Goal: Information Seeking & Learning: Learn about a topic

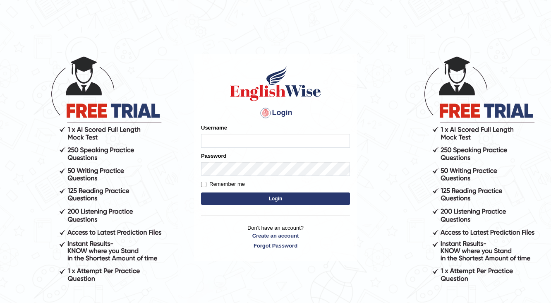
click at [231, 137] on input "Username" at bounding box center [275, 141] width 149 height 14
click at [255, 202] on button "Login" at bounding box center [275, 198] width 149 height 12
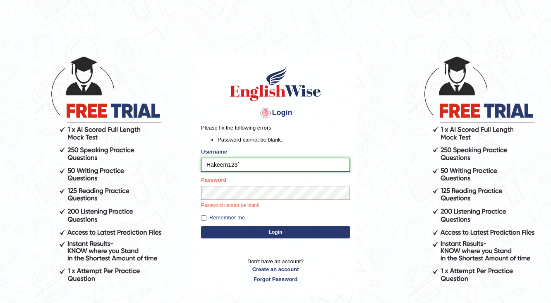
click at [269, 166] on input "Hakeem123`" at bounding box center [275, 165] width 149 height 14
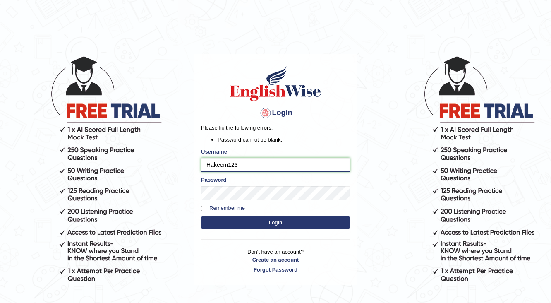
type input "Hakeem123"
click at [201, 216] on button "Login" at bounding box center [275, 222] width 149 height 12
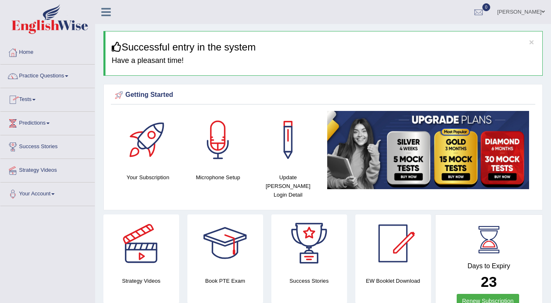
click at [40, 77] on link "Practice Questions" at bounding box center [47, 75] width 94 height 21
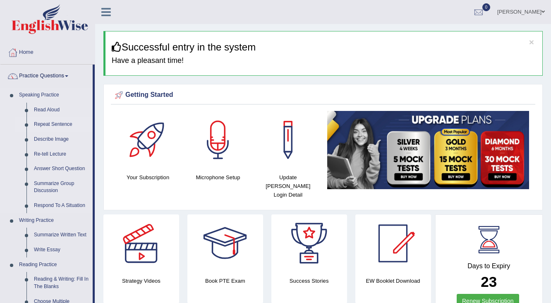
click at [56, 123] on link "Repeat Sentence" at bounding box center [61, 124] width 63 height 15
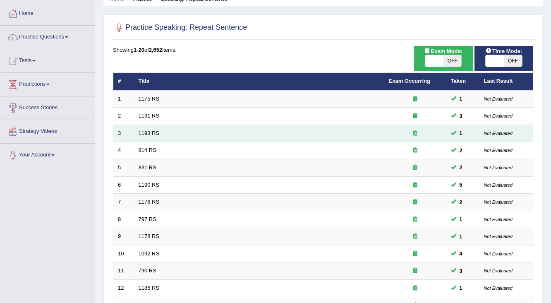
scroll to position [99, 0]
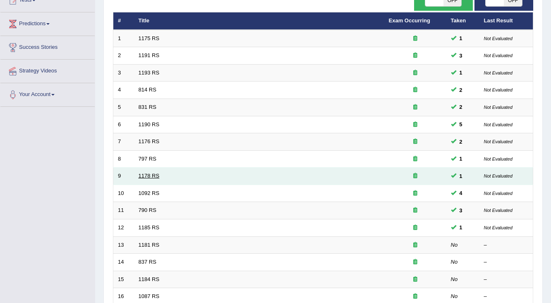
click at [147, 175] on link "1178 RS" at bounding box center [149, 176] width 21 height 6
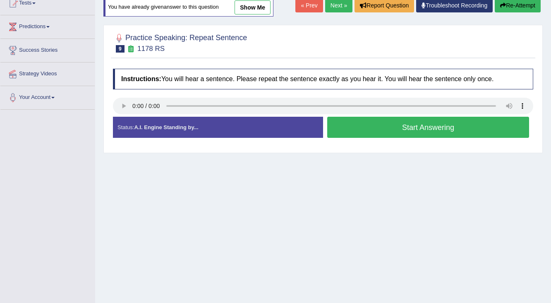
scroll to position [132, 0]
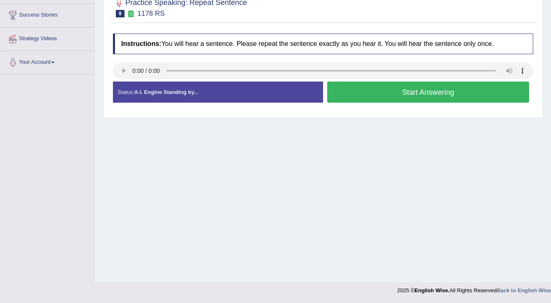
click at [416, 87] on button "Start Answering" at bounding box center [428, 92] width 202 height 21
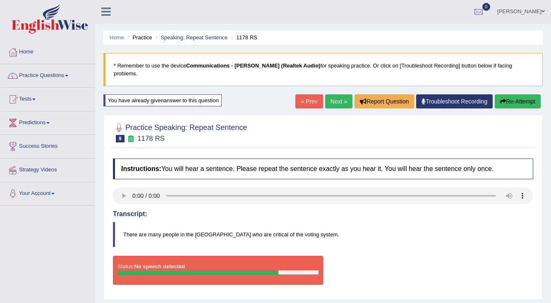
scroll to position [0, 0]
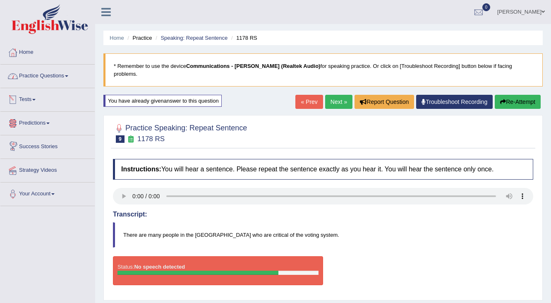
click at [41, 77] on link "Practice Questions" at bounding box center [47, 75] width 94 height 21
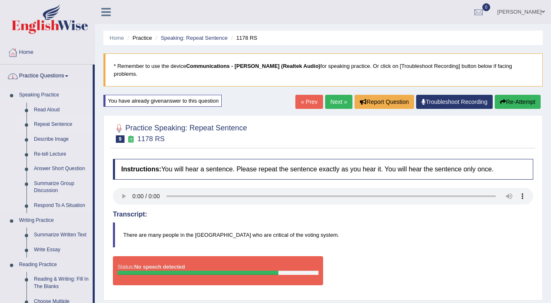
click at [51, 124] on link "Repeat Sentence" at bounding box center [61, 124] width 63 height 15
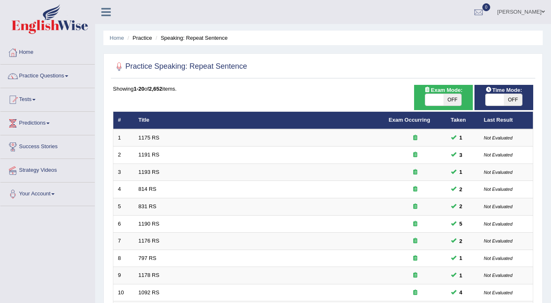
click at [500, 100] on span at bounding box center [495, 100] width 18 height 12
checkbox input "true"
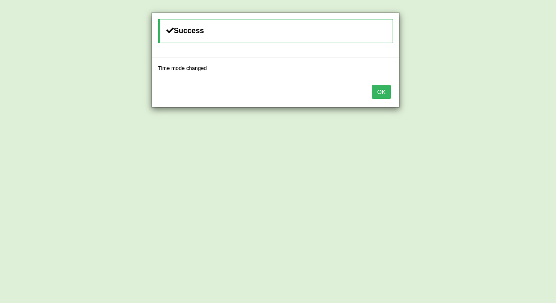
click at [371, 92] on div "OK" at bounding box center [276, 92] width 248 height 29
click at [374, 92] on button "OK" at bounding box center [381, 92] width 19 height 14
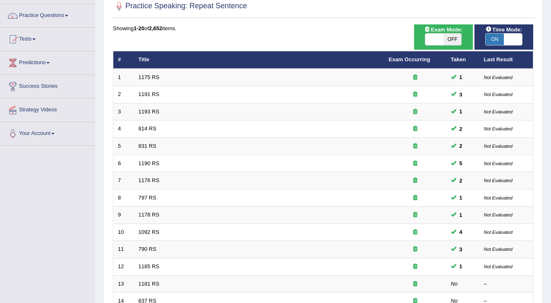
scroll to position [66, 0]
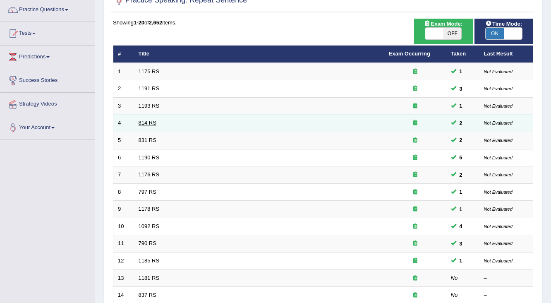
click at [154, 123] on link "814 RS" at bounding box center [148, 123] width 18 height 6
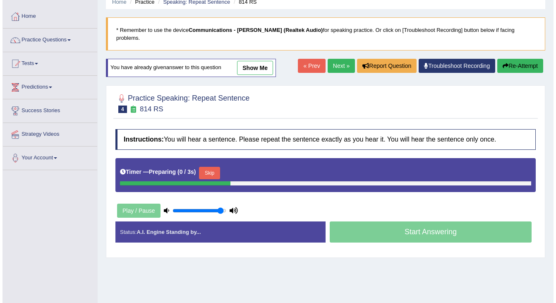
scroll to position [99, 0]
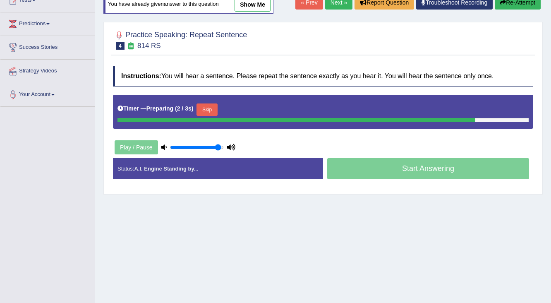
click at [207, 103] on button "Skip" at bounding box center [207, 109] width 21 height 12
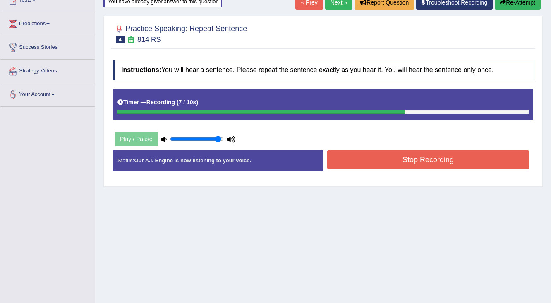
click at [346, 151] on button "Stop Recording" at bounding box center [428, 159] width 202 height 19
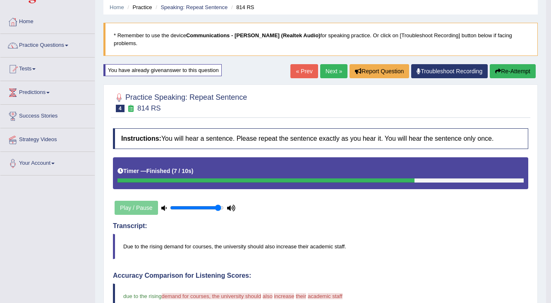
scroll to position [29, 0]
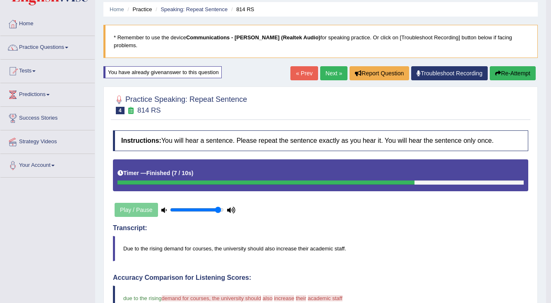
click at [328, 69] on link "Next »" at bounding box center [333, 73] width 27 height 14
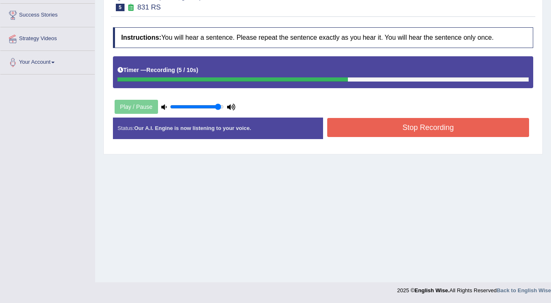
click at [392, 122] on button "Stop Recording" at bounding box center [428, 127] width 202 height 19
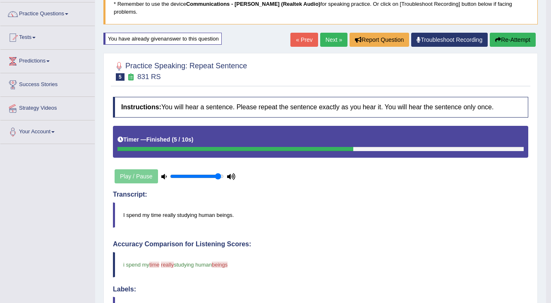
scroll to position [62, 0]
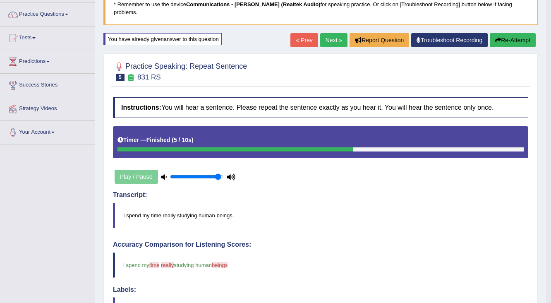
click at [329, 35] on link "Next »" at bounding box center [333, 40] width 27 height 14
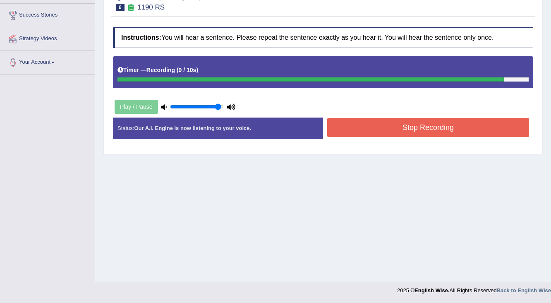
click at [394, 121] on button "Stop Recording" at bounding box center [428, 127] width 202 height 19
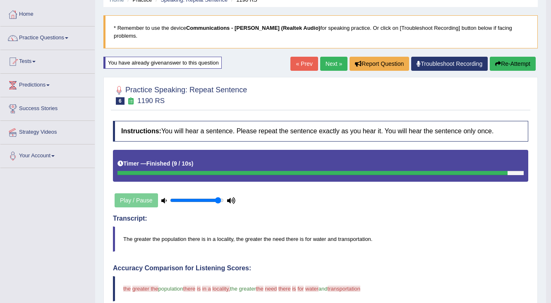
scroll to position [29, 0]
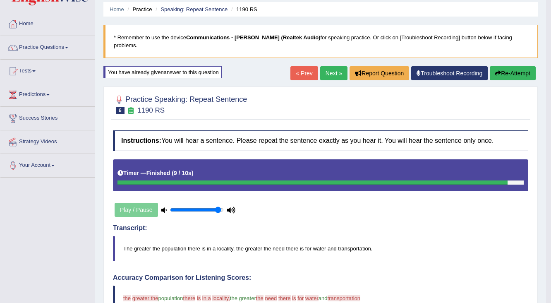
click at [497, 70] on icon "button" at bounding box center [498, 73] width 6 height 6
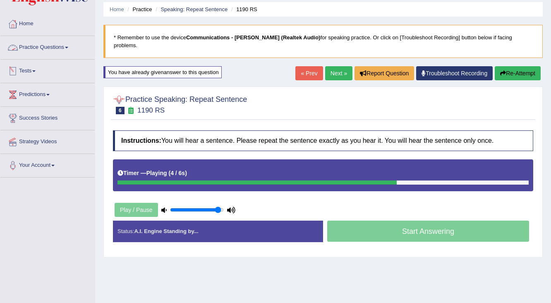
click at [55, 48] on link "Practice Questions" at bounding box center [47, 46] width 94 height 21
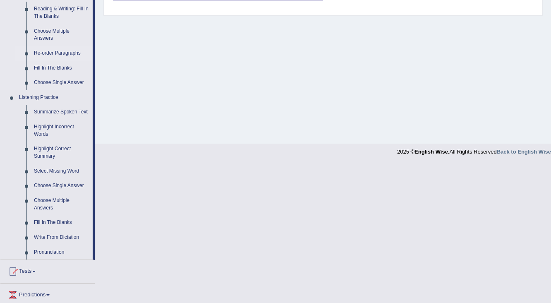
scroll to position [327, 0]
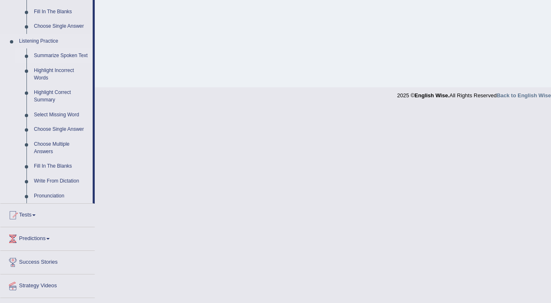
click at [52, 55] on link "Summarize Spoken Text" at bounding box center [61, 55] width 63 height 15
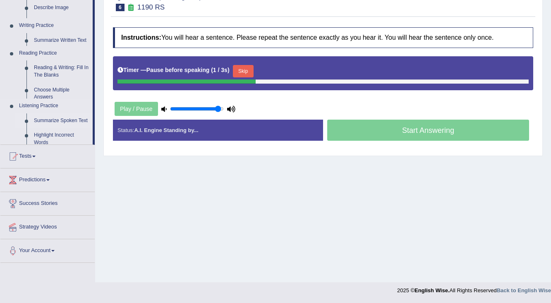
scroll to position [132, 0]
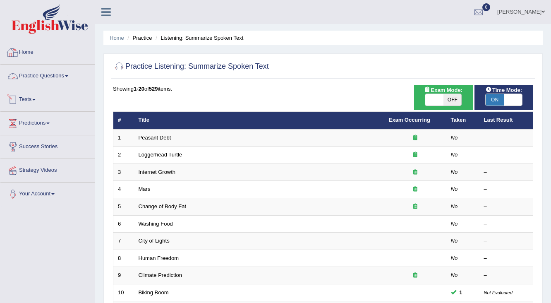
click at [40, 73] on link "Practice Questions" at bounding box center [47, 75] width 94 height 21
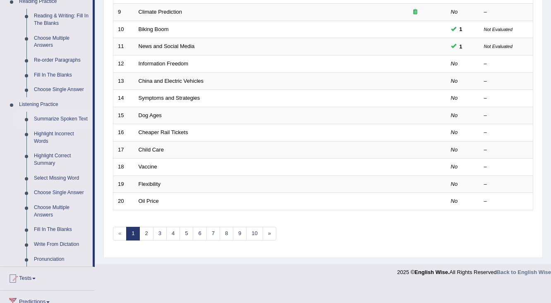
scroll to position [345, 0]
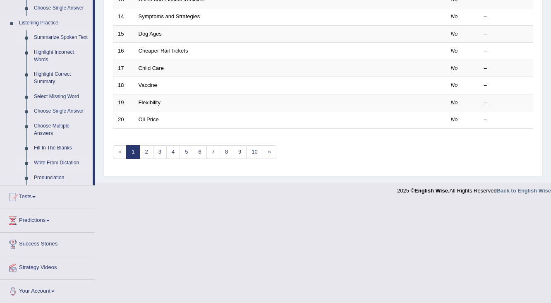
click at [59, 165] on link "Write From Dictation" at bounding box center [61, 163] width 63 height 15
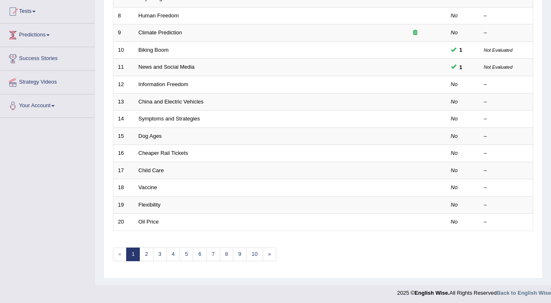
scroll to position [164, 0]
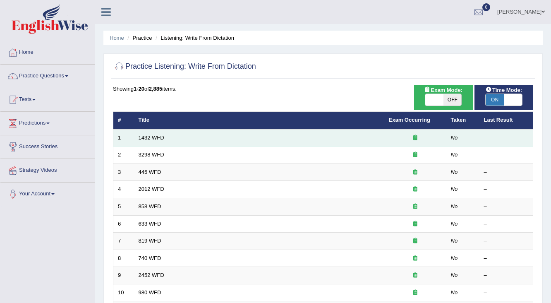
click at [153, 141] on td "1432 WFD" at bounding box center [259, 137] width 250 height 17
click at [152, 137] on link "1432 WFD" at bounding box center [152, 138] width 26 height 6
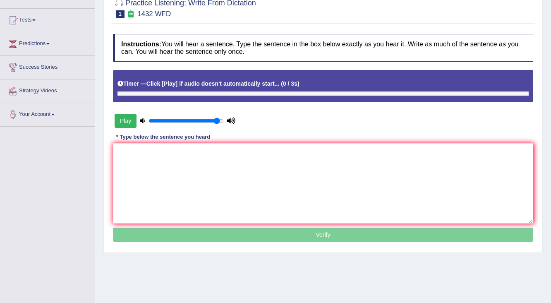
scroll to position [132, 0]
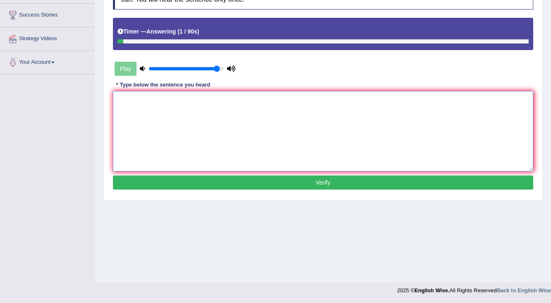
click at [155, 109] on textarea at bounding box center [323, 131] width 421 height 80
type textarea "More activities benfinical for health in the of and all."
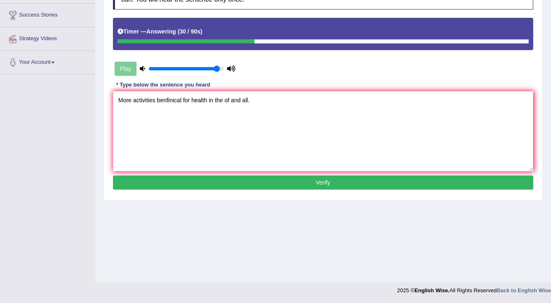
click at [169, 185] on button "Verify" at bounding box center [323, 183] width 421 height 14
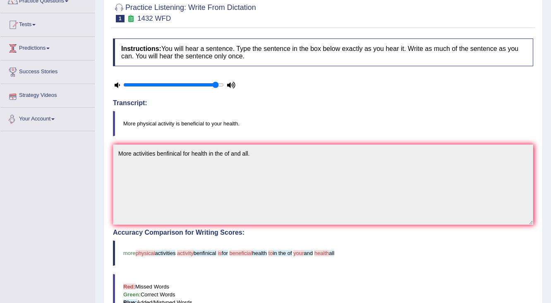
scroll to position [24, 0]
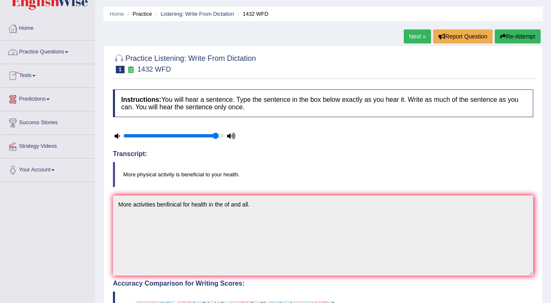
click at [29, 46] on link "Practice Questions" at bounding box center [47, 51] width 94 height 21
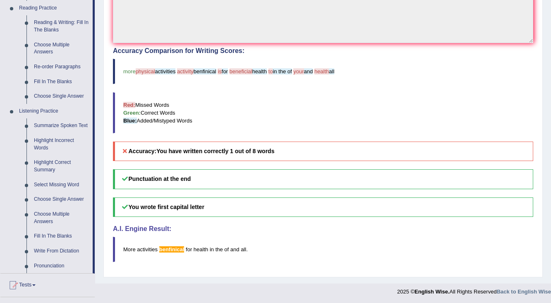
scroll to position [345, 0]
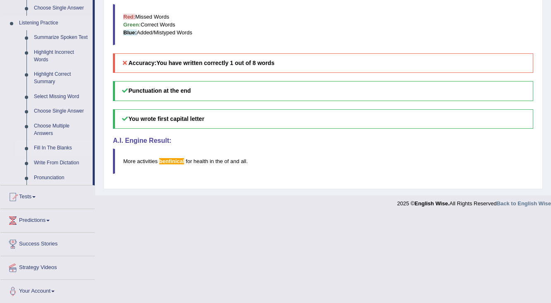
click at [56, 147] on link "Fill In The Blanks" at bounding box center [61, 148] width 63 height 15
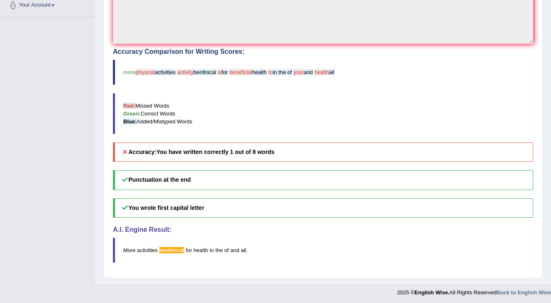
scroll to position [132, 0]
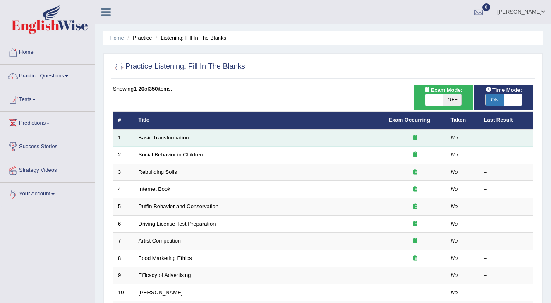
click at [173, 135] on link "Basic Transformation" at bounding box center [164, 138] width 51 height 6
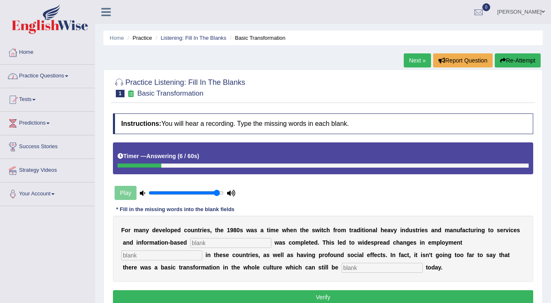
click at [215, 243] on input "text" at bounding box center [230, 243] width 81 height 10
type input "E"
type input "entrprise"
click at [356, 265] on input "text" at bounding box center [382, 268] width 81 height 10
type input "observe"
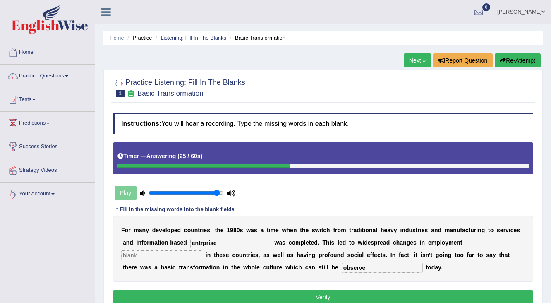
click at [284, 297] on button "Verify" at bounding box center [323, 297] width 421 height 14
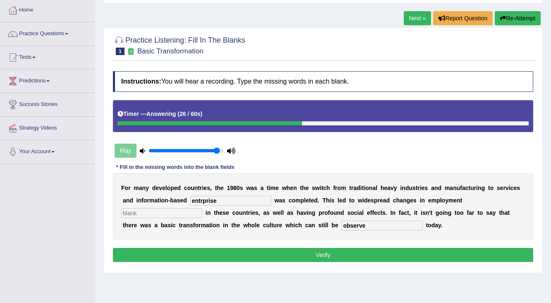
scroll to position [132, 0]
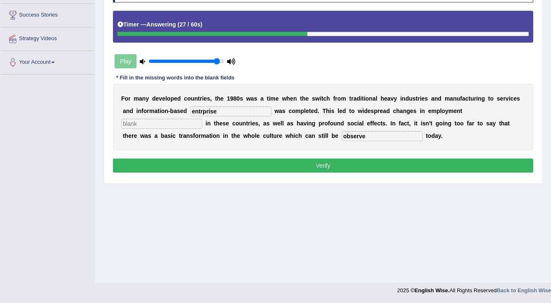
click at [270, 161] on button "Verify" at bounding box center [323, 166] width 421 height 14
click at [200, 107] on input "entrprise" at bounding box center [230, 111] width 81 height 10
type input "enterprise"
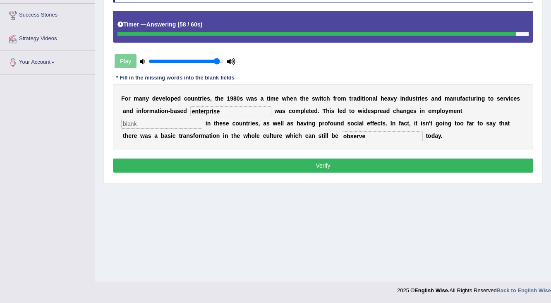
click at [240, 228] on div "Home Practice Listening: Fill In The Blanks Basic Transformation Next » Report …" at bounding box center [323, 75] width 456 height 414
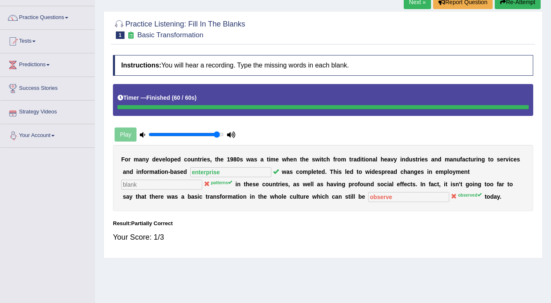
scroll to position [0, 0]
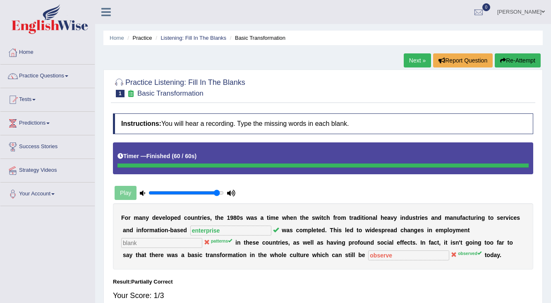
click at [512, 61] on button "Re-Attempt" at bounding box center [518, 60] width 46 height 14
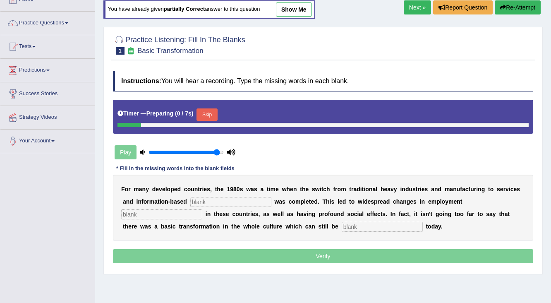
scroll to position [132, 0]
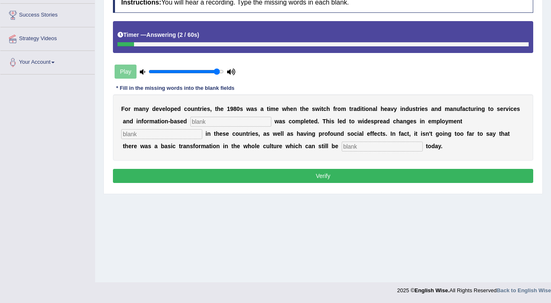
click at [243, 123] on input "text" at bounding box center [230, 122] width 81 height 10
type input "enterprise"
click at [180, 134] on input "text" at bounding box center [161, 134] width 81 height 10
type input "pattens"
click at [381, 146] on input "text" at bounding box center [382, 147] width 81 height 10
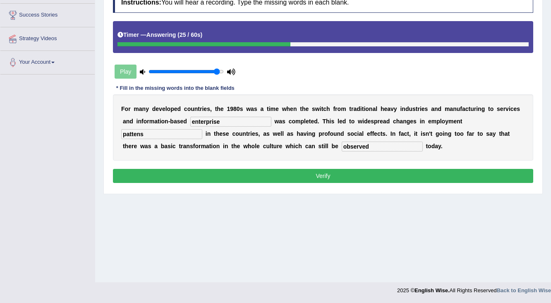
type input "observed"
click at [295, 179] on button "Verify" at bounding box center [323, 176] width 421 height 14
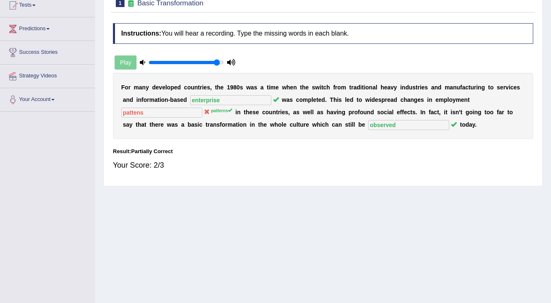
scroll to position [0, 0]
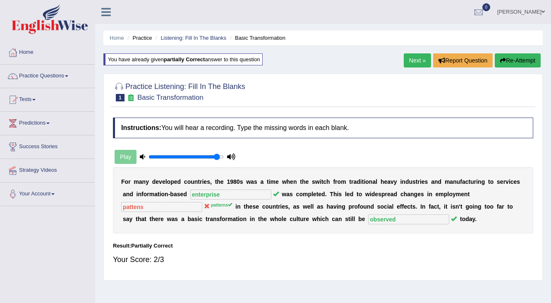
click at [519, 63] on button "Re-Attempt" at bounding box center [518, 60] width 46 height 14
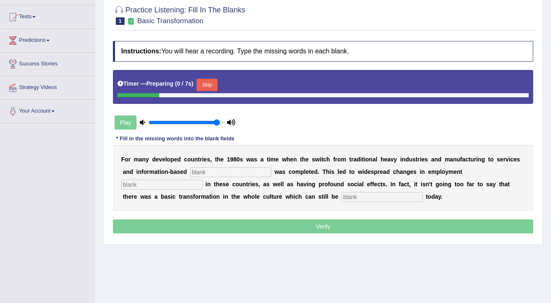
scroll to position [132, 0]
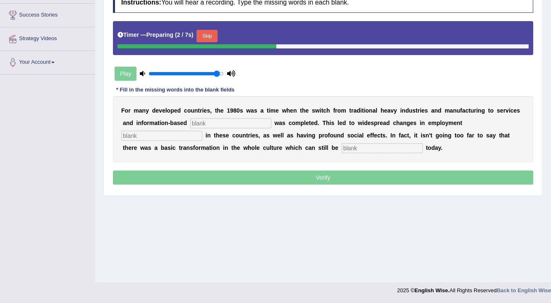
click at [210, 32] on button "Skip" at bounding box center [207, 36] width 21 height 12
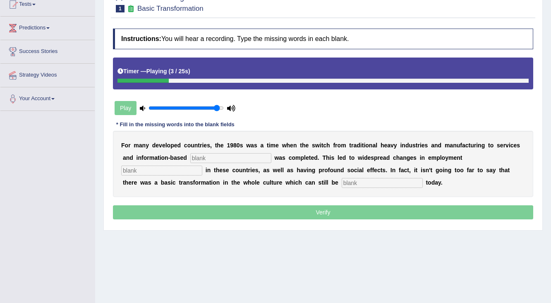
scroll to position [0, 0]
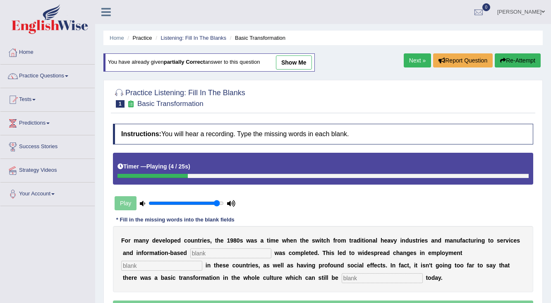
click at [399, 58] on div "Home Practice Listening: Fill In The Blanks Basic Transformation You have alrea…" at bounding box center [323, 207] width 456 height 414
click at [407, 60] on link "Next »" at bounding box center [417, 60] width 27 height 14
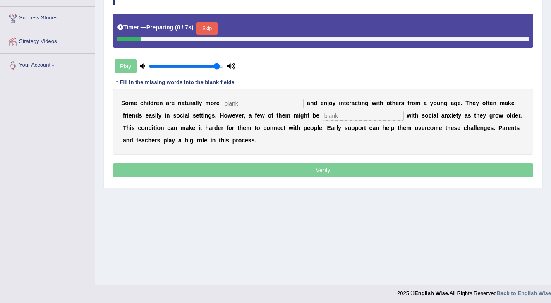
scroll to position [132, 0]
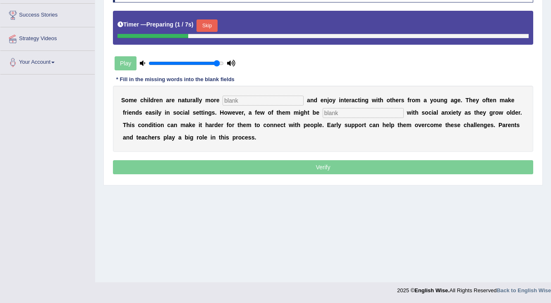
click at [210, 26] on button "Skip" at bounding box center [207, 25] width 21 height 12
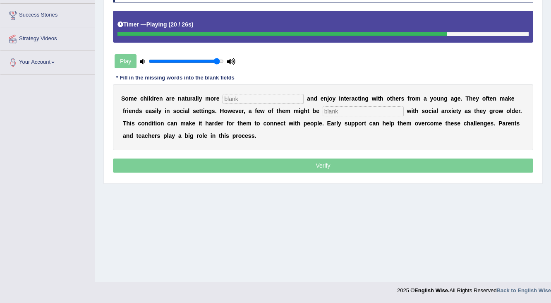
click at [228, 94] on input "text" at bounding box center [263, 99] width 81 height 10
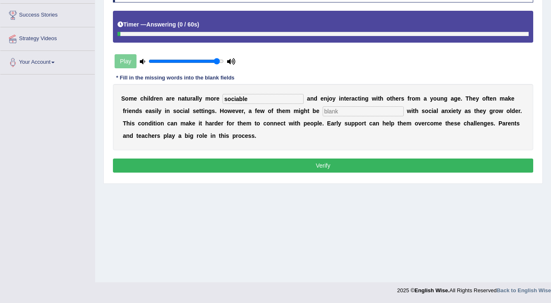
type input "sociable"
click at [342, 108] on input "text" at bounding box center [363, 111] width 81 height 10
type input "diagnosed"
click at [286, 168] on button "Verify" at bounding box center [323, 166] width 421 height 14
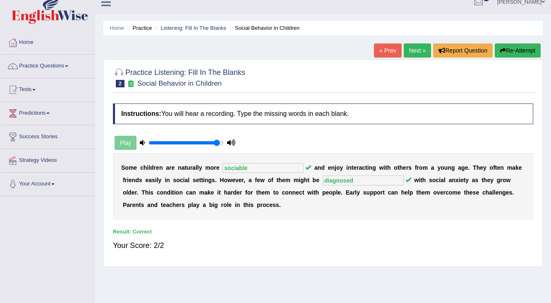
scroll to position [0, 0]
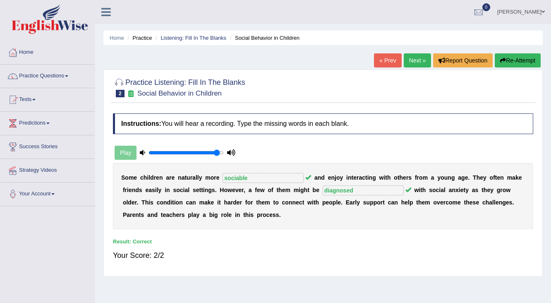
click at [408, 61] on link "Next »" at bounding box center [417, 60] width 27 height 14
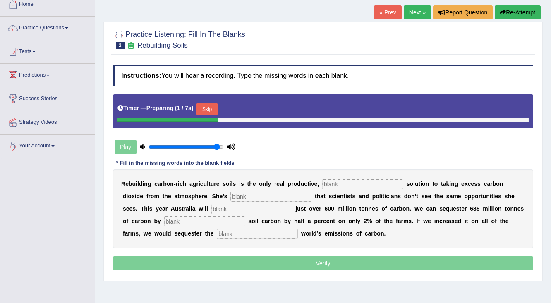
scroll to position [99, 0]
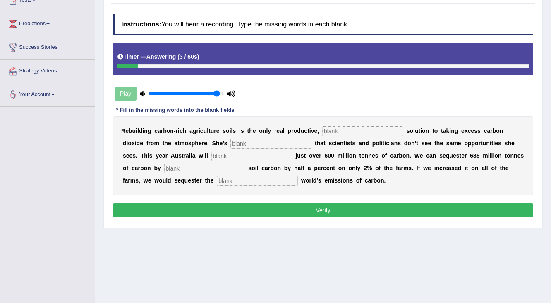
click at [273, 182] on input "text" at bounding box center [257, 181] width 81 height 10
type input "mission"
drag, startPoint x: 209, startPoint y: 167, endPoint x: 210, endPoint y: 172, distance: 5.0
click at [210, 172] on div "R e b u i l d i n g c a r b o n - r i c h a g r i c u l t u r e s o i l s i s t…" at bounding box center [323, 155] width 421 height 79
type input "increasing"
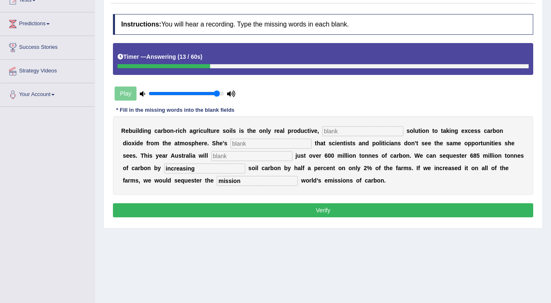
click at [252, 155] on input "text" at bounding box center [252, 156] width 81 height 10
type input "misrable"
drag, startPoint x: 267, startPoint y: 142, endPoint x: 267, endPoint y: 153, distance: 10.4
click at [267, 153] on div "R e b u i l d i n g c a r b o n - r i c h a g r i c u l t u r e s o i l s i s t…" at bounding box center [323, 155] width 421 height 79
type input "flustrated"
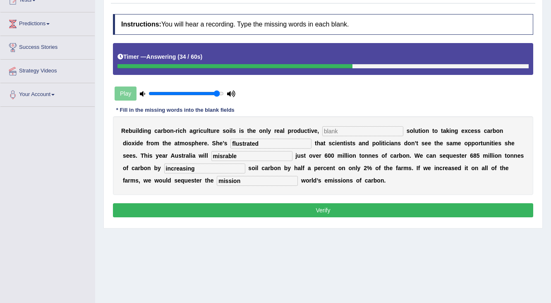
click at [361, 131] on input "text" at bounding box center [362, 131] width 81 height 10
type input "permanent"
click at [226, 205] on button "Verify" at bounding box center [323, 210] width 421 height 14
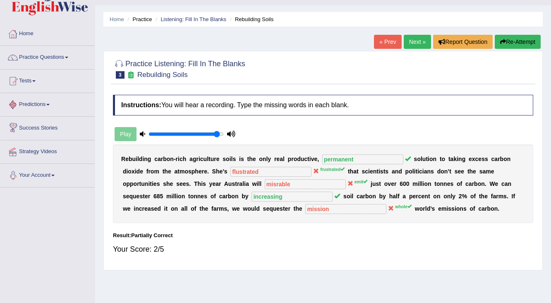
scroll to position [0, 0]
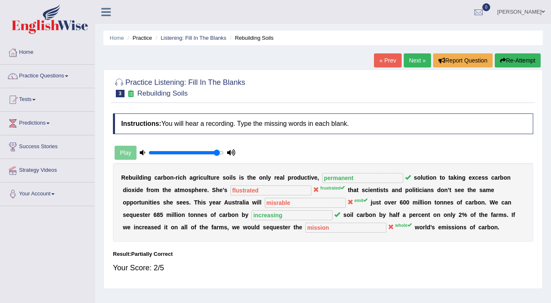
click at [526, 60] on button "Re-Attempt" at bounding box center [518, 60] width 46 height 14
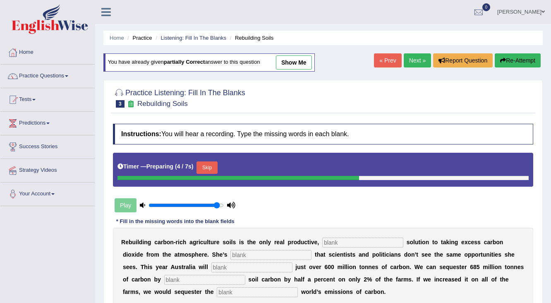
click at [200, 167] on button "Skip" at bounding box center [207, 167] width 21 height 12
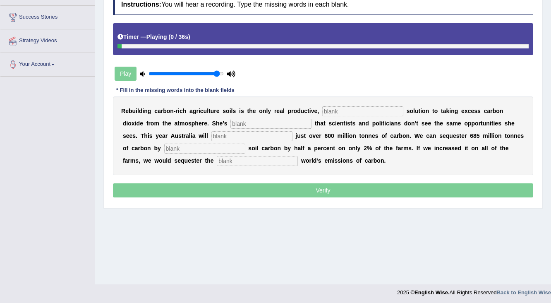
scroll to position [132, 0]
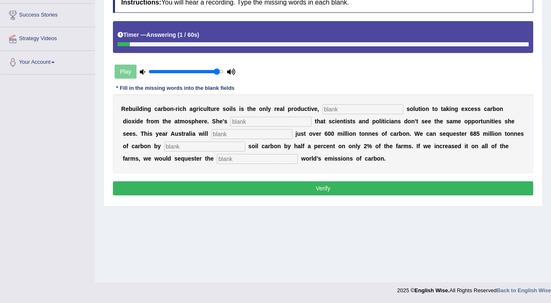
click at [231, 155] on input "text" at bounding box center [257, 159] width 81 height 10
type input "whole"
click at [223, 146] on input "text" at bounding box center [204, 147] width 81 height 10
type input "increasing"
click at [238, 126] on div "R e b u i l d i n g c a r b o n - r i c h a g r i c u l t u r e s o i l s i s t…" at bounding box center [323, 133] width 421 height 79
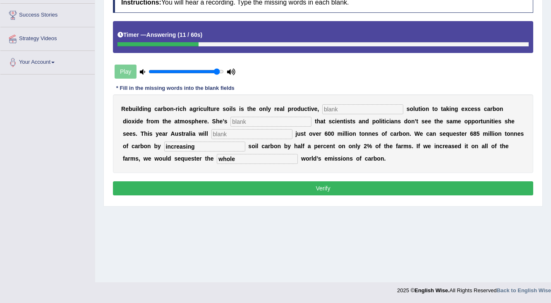
click at [236, 130] on input "text" at bounding box center [252, 134] width 81 height 10
type input "make"
click at [245, 121] on input "text" at bounding box center [271, 122] width 81 height 10
click at [242, 120] on input "flusrted" at bounding box center [271, 122] width 81 height 10
click at [267, 117] on input "flursted" at bounding box center [271, 122] width 81 height 10
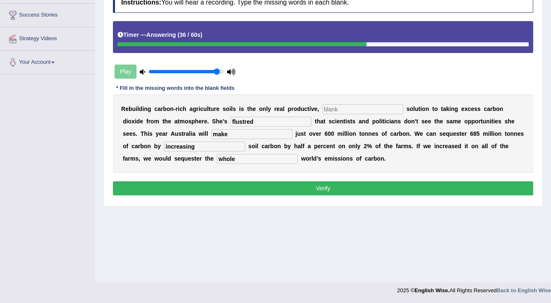
type input "flustred"
click at [328, 105] on input "text" at bounding box center [362, 109] width 81 height 10
type input "permanent"
click at [315, 181] on button "Verify" at bounding box center [323, 188] width 421 height 14
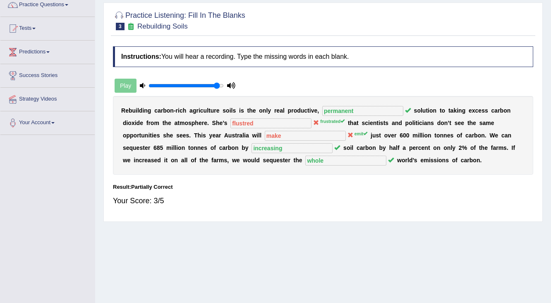
scroll to position [0, 0]
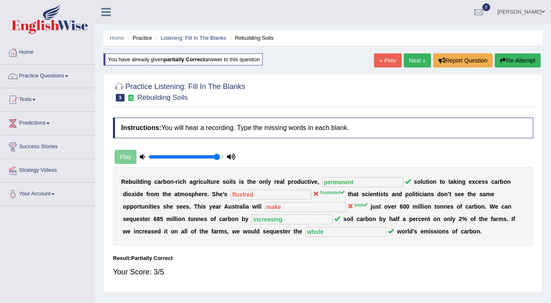
click at [510, 61] on button "Re-Attempt" at bounding box center [518, 60] width 46 height 14
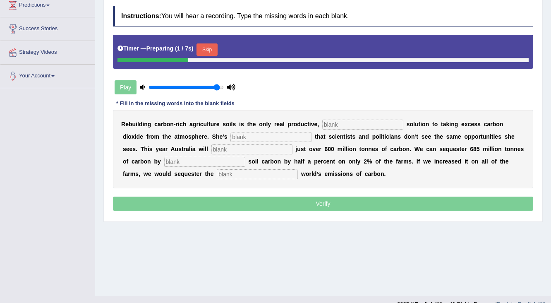
scroll to position [132, 0]
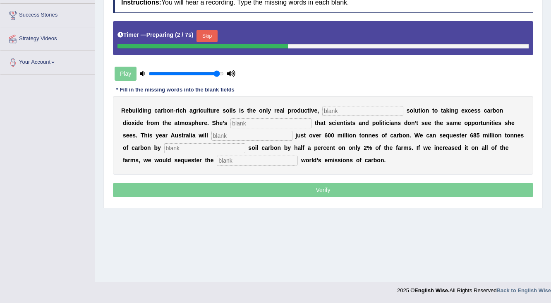
click at [208, 31] on button "Skip" at bounding box center [207, 36] width 21 height 12
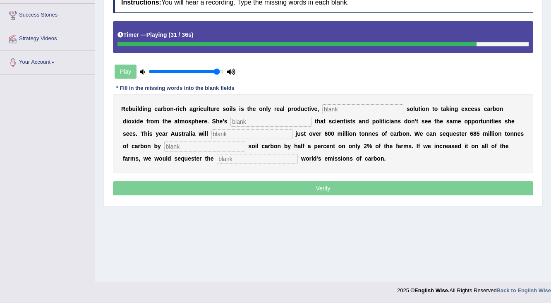
click at [368, 110] on input "text" at bounding box center [362, 109] width 81 height 10
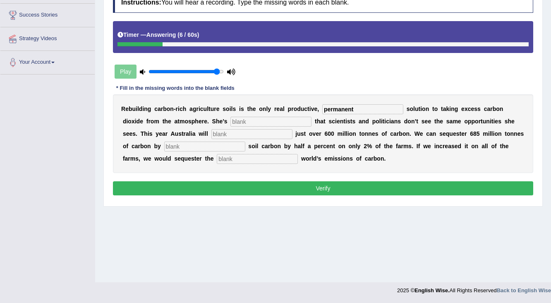
type input "permanent"
click at [274, 113] on div "R e b u i l d i n g c a r b o n - r i c h a g r i c u l t u r e s o i l s i s t…" at bounding box center [323, 133] width 421 height 79
click at [274, 119] on input "text" at bounding box center [271, 122] width 81 height 10
type input "fraustrated"
click at [252, 129] on input "text" at bounding box center [252, 134] width 81 height 10
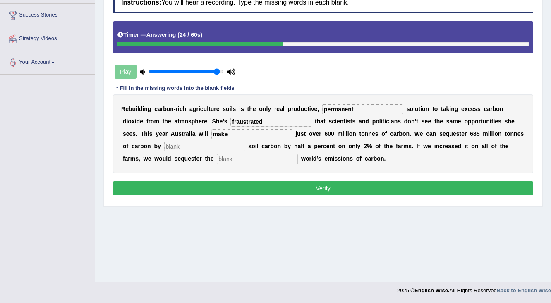
type input "make"
click at [221, 142] on input "text" at bounding box center [204, 147] width 81 height 10
type input "increasing"
click at [226, 156] on input "text" at bounding box center [257, 159] width 81 height 10
type input "whole"
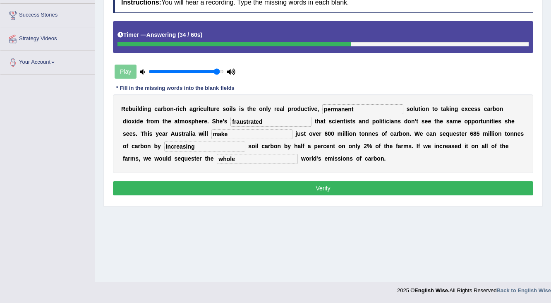
click at [328, 190] on button "Verify" at bounding box center [323, 188] width 421 height 14
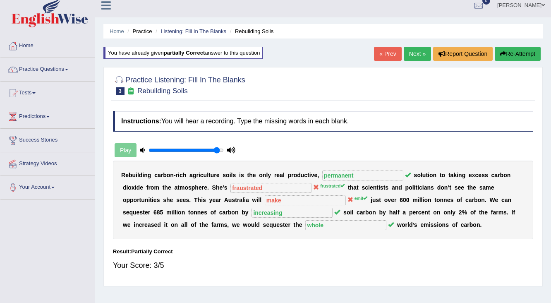
scroll to position [0, 0]
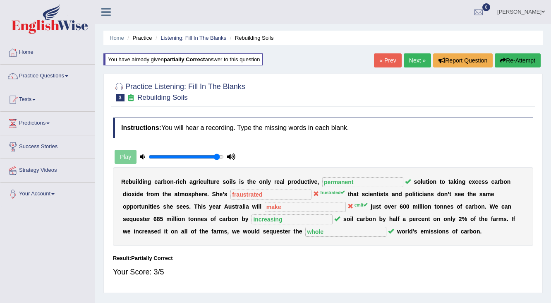
click at [411, 67] on link "Next »" at bounding box center [417, 60] width 27 height 14
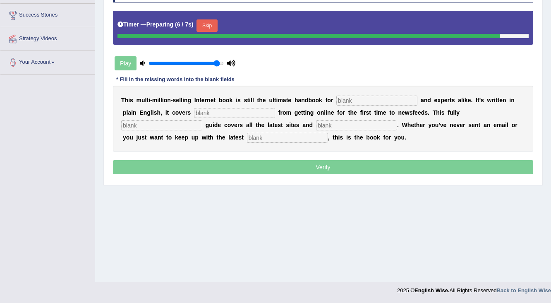
drag, startPoint x: 221, startPoint y: 21, endPoint x: 214, endPoint y: 23, distance: 7.3
click at [220, 21] on div "Timer — Preparing ( 6 / 7s ) Skip" at bounding box center [323, 25] width 411 height 17
click at [214, 23] on button "Skip" at bounding box center [207, 25] width 21 height 12
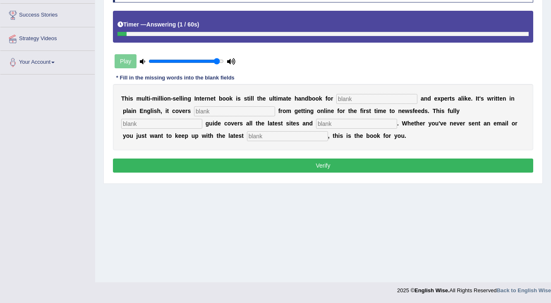
click at [276, 134] on input "text" at bounding box center [287, 136] width 81 height 10
type input "developments"
click at [139, 120] on input "text" at bounding box center [161, 124] width 81 height 10
type input "revised"
click at [237, 106] on input "text" at bounding box center [234, 111] width 81 height 10
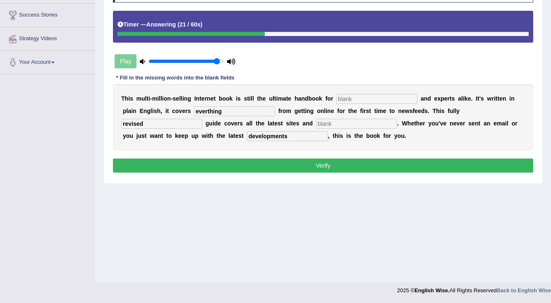
type input "everthing"
click at [268, 166] on button "Verify" at bounding box center [323, 166] width 421 height 14
click at [253, 164] on button "Verify" at bounding box center [323, 166] width 421 height 14
click at [252, 161] on button "Verify" at bounding box center [323, 166] width 421 height 14
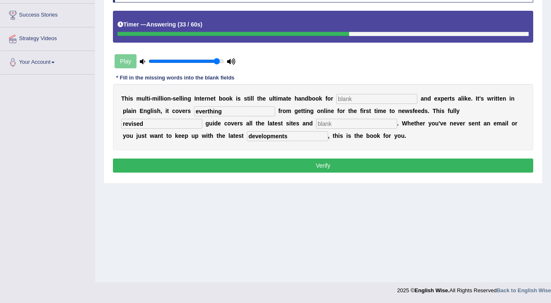
click at [399, 95] on input "text" at bounding box center [377, 99] width 81 height 10
type input "yggy"
click at [335, 161] on button "Verify" at bounding box center [323, 166] width 421 height 14
click at [328, 125] on input "text" at bounding box center [356, 124] width 81 height 10
type input "yugy"
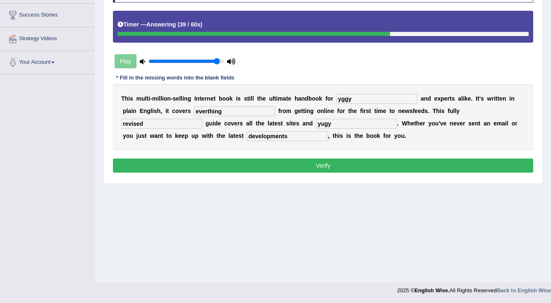
click at [377, 159] on button "Verify" at bounding box center [323, 166] width 421 height 14
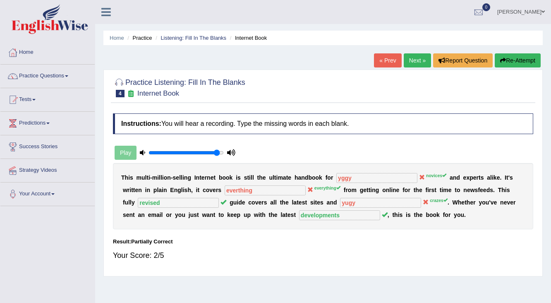
click at [508, 58] on button "Re-Attempt" at bounding box center [518, 60] width 46 height 14
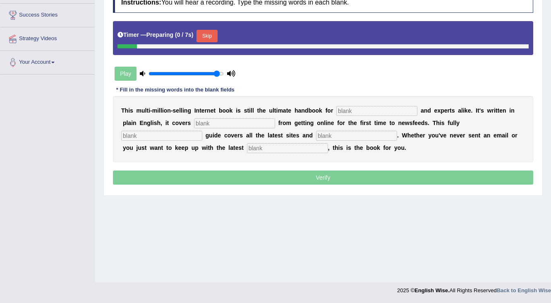
scroll to position [132, 0]
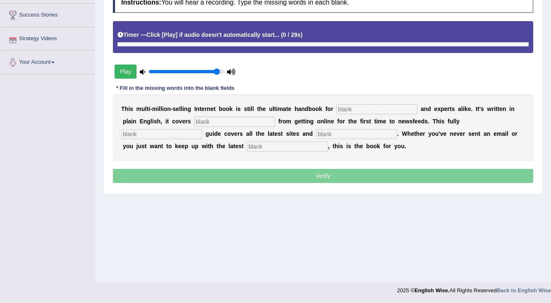
drag, startPoint x: 200, startPoint y: 36, endPoint x: 194, endPoint y: 37, distance: 6.3
click at [200, 36] on div "Timer — Click [Play] if audio doesn't automatically start... ( 0 / 29s )" at bounding box center [323, 35] width 411 height 14
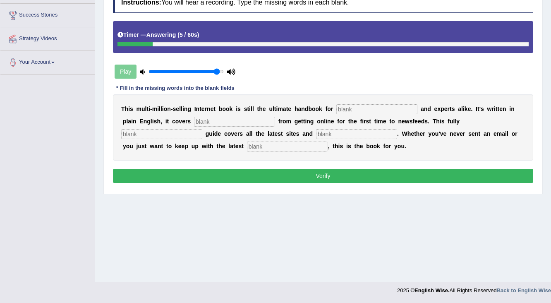
click at [282, 145] on input "text" at bounding box center [287, 147] width 81 height 10
type input "developments"
click at [178, 127] on div "T h i s m u l t i - m i l l i o n - s e l l i n g I n t e r n e t b o o k i s s…" at bounding box center [323, 127] width 421 height 66
click at [176, 129] on input "text" at bounding box center [161, 134] width 81 height 10
type input "revised"
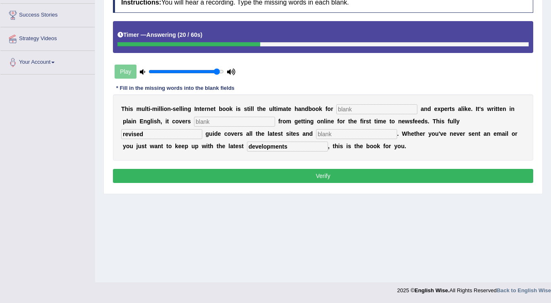
click at [324, 131] on input "text" at bounding box center [356, 134] width 81 height 10
type input "carzes"
click at [238, 122] on input "text" at bounding box center [234, 122] width 81 height 10
click at [206, 120] on input "everthing" at bounding box center [234, 122] width 81 height 10
type input "everything"
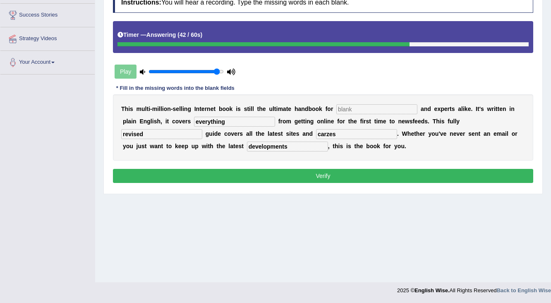
click at [354, 105] on input "text" at bounding box center [377, 109] width 81 height 10
type input "novices"
click at [368, 169] on button "Verify" at bounding box center [323, 176] width 421 height 14
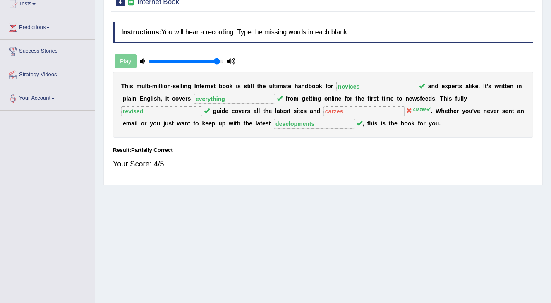
scroll to position [32, 0]
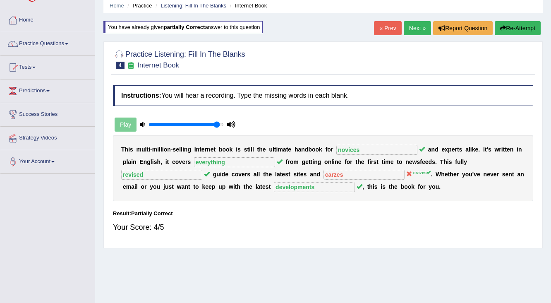
click at [416, 31] on link "Next »" at bounding box center [417, 28] width 27 height 14
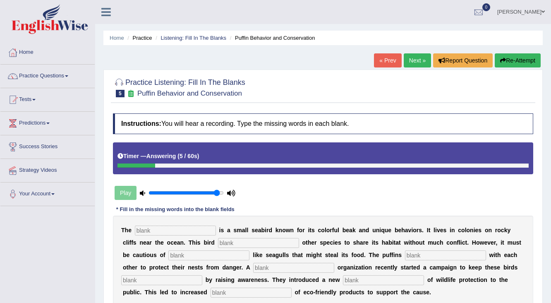
click at [505, 58] on button "Re-Attempt" at bounding box center [518, 60] width 46 height 14
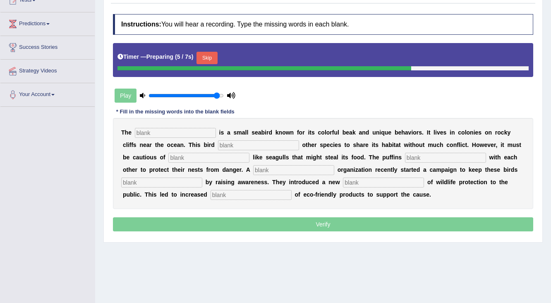
click at [209, 58] on button "Skip" at bounding box center [207, 58] width 21 height 12
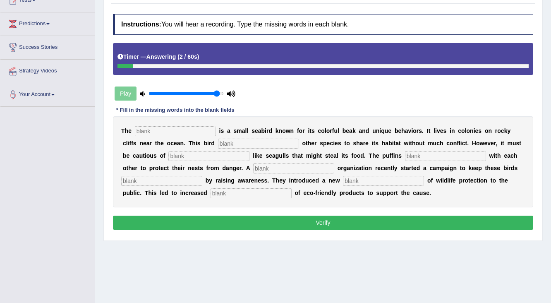
click at [253, 194] on input "text" at bounding box center [251, 193] width 81 height 10
type input "consumsion"
click at [354, 181] on input "text" at bounding box center [383, 181] width 81 height 10
type input "conseption"
click at [175, 181] on input "text" at bounding box center [161, 181] width 81 height 10
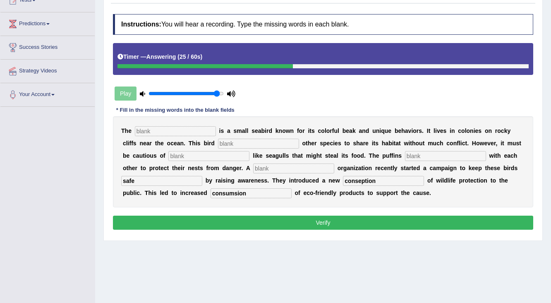
type input "safe"
click at [290, 166] on input "text" at bounding box center [293, 169] width 81 height 10
type input "colabrate"
click at [164, 131] on input "text" at bounding box center [175, 131] width 81 height 10
type input "pafen"
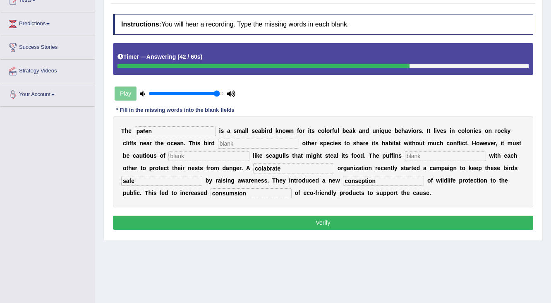
click at [243, 141] on input "text" at bounding box center [258, 144] width 81 height 10
type input "allows"
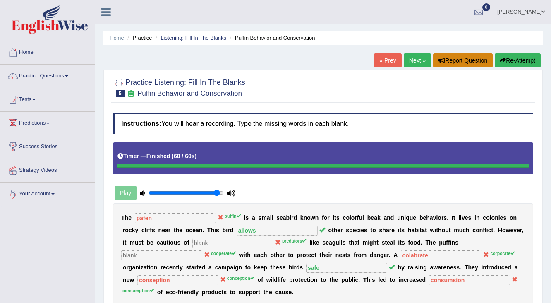
drag, startPoint x: 501, startPoint y: 60, endPoint x: 491, endPoint y: 65, distance: 10.8
click at [501, 61] on icon "button" at bounding box center [503, 61] width 6 height 6
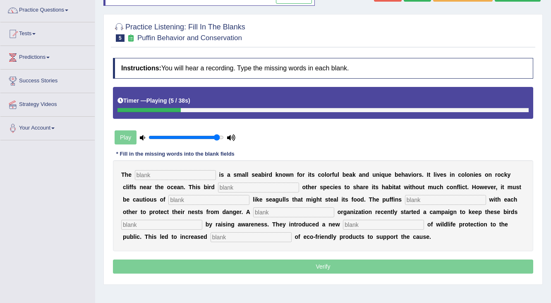
scroll to position [66, 0]
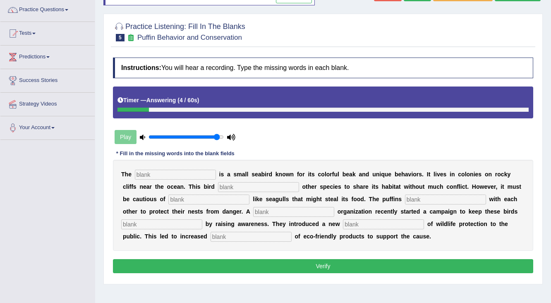
click at [222, 237] on input "text" at bounding box center [251, 237] width 81 height 10
type input "conseption"
click at [353, 224] on input "text" at bounding box center [383, 224] width 81 height 10
type input "consumstion"
click at [166, 172] on input "text" at bounding box center [175, 175] width 81 height 10
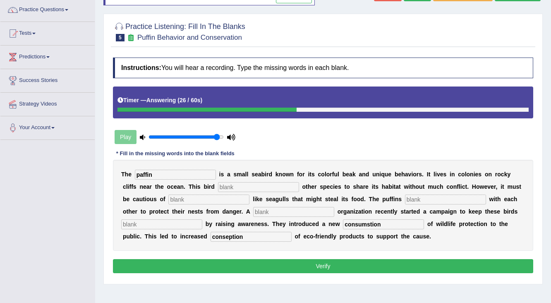
type input "paffin"
click at [230, 188] on input "text" at bounding box center [258, 187] width 81 height 10
type input "allows"
click at [196, 199] on input "text" at bounding box center [208, 200] width 81 height 10
click at [434, 197] on input "text" at bounding box center [445, 200] width 81 height 10
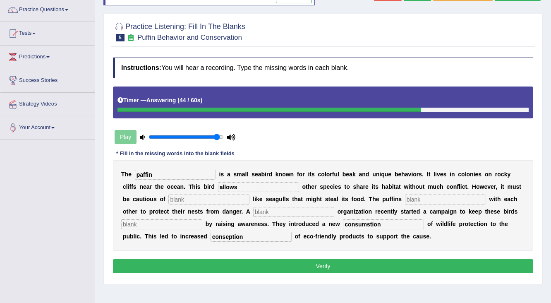
drag, startPoint x: 316, startPoint y: 214, endPoint x: 312, endPoint y: 211, distance: 4.7
click input "text"
type input "corporate"
click input "text"
type input "safe"
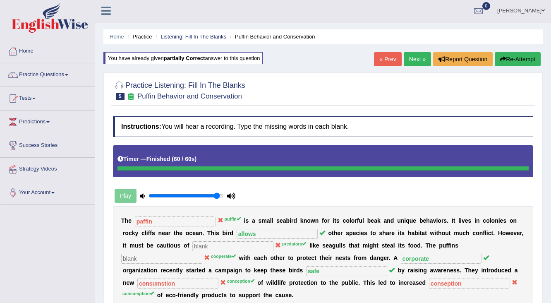
scroll to position [0, 0]
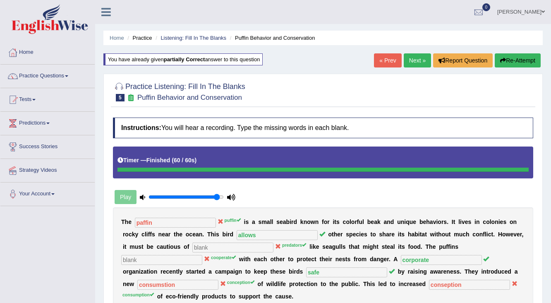
click button "Re-Attempt"
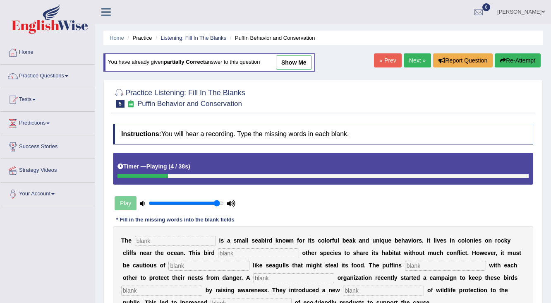
click at [416, 60] on link "Next »" at bounding box center [417, 60] width 27 height 14
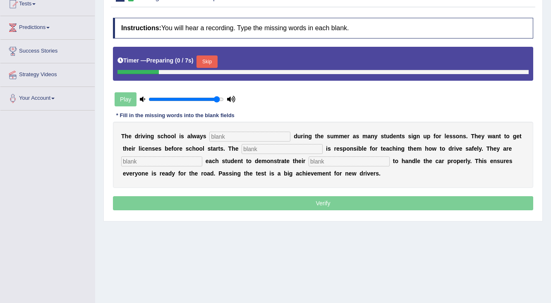
scroll to position [99, 0]
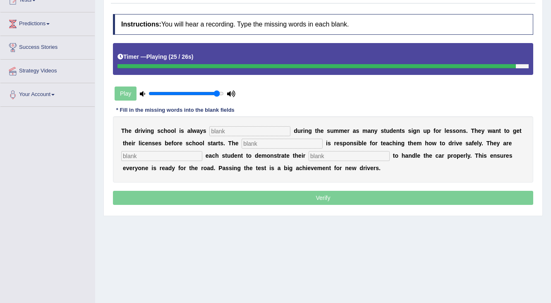
drag, startPoint x: 324, startPoint y: 119, endPoint x: 233, endPoint y: 180, distance: 109.4
click at [233, 189] on div "Instructions: You will hear a recording. Type the missing words in each blank. …" at bounding box center [323, 110] width 425 height 201
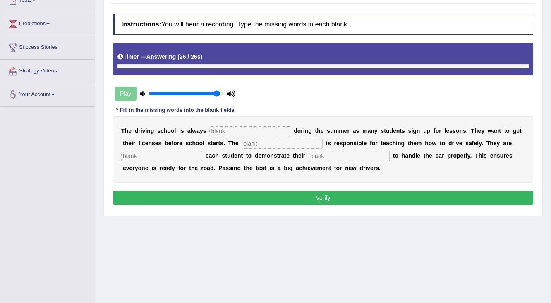
click at [234, 126] on input "text" at bounding box center [249, 131] width 81 height 10
type input "buzy"
click at [253, 144] on input "text" at bounding box center [282, 144] width 81 height 10
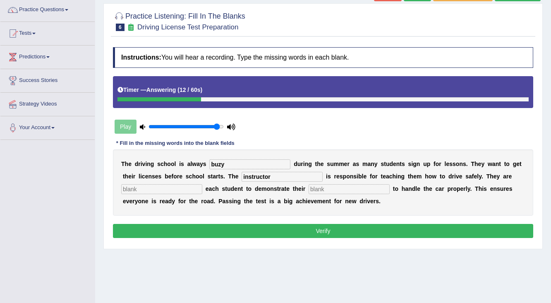
type input "instructor"
click at [319, 190] on input "text" at bounding box center [349, 189] width 81 height 10
type input "requring"
drag, startPoint x: 336, startPoint y: 189, endPoint x: 265, endPoint y: 184, distance: 71.0
click at [265, 184] on div "T h e d r i v i n g s c h o o l i s a l w a y s buzy d u r i n g t h e s u m m …" at bounding box center [323, 182] width 421 height 66
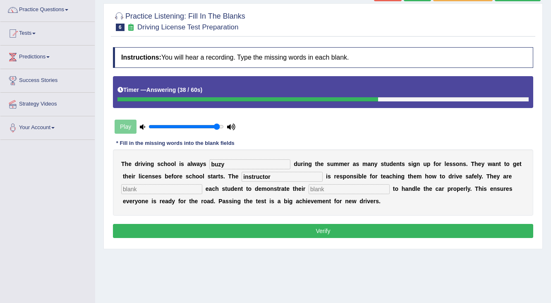
click at [187, 188] on input "text" at bounding box center [161, 189] width 81 height 10
type input "requiring"
click at [329, 185] on input "text" at bounding box center [349, 189] width 81 height 10
type input "own"
click at [328, 225] on button "Verify" at bounding box center [323, 231] width 421 height 14
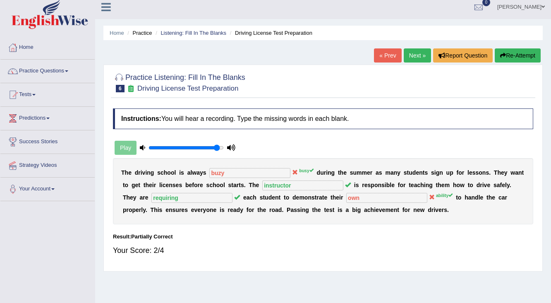
scroll to position [0, 0]
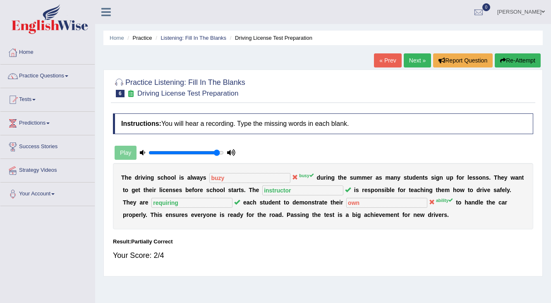
click at [411, 64] on link "Next »" at bounding box center [417, 60] width 27 height 14
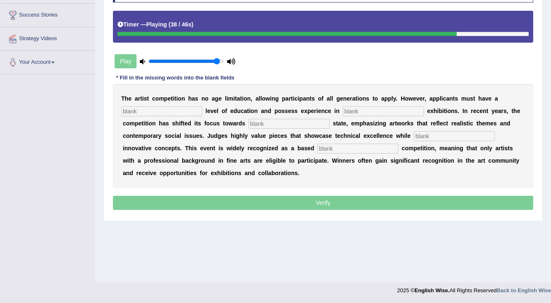
click at [335, 140] on div "T h e a r t i s t c o m p e t i t i o n h a s n o a g e l i m i t a t i o n , a…" at bounding box center [323, 135] width 421 height 103
click at [337, 148] on input "text" at bounding box center [357, 149] width 81 height 10
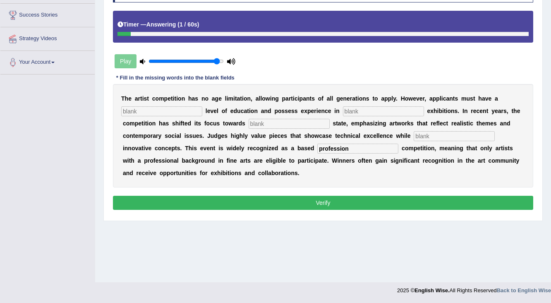
type input "profession"
click at [439, 136] on input "text" at bounding box center [454, 136] width 81 height 10
type input "incorporating"
click at [352, 108] on input "text" at bounding box center [383, 111] width 81 height 10
type input "real"
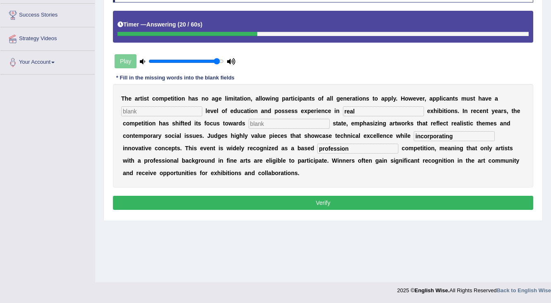
click at [164, 106] on input "text" at bounding box center [161, 111] width 81 height 10
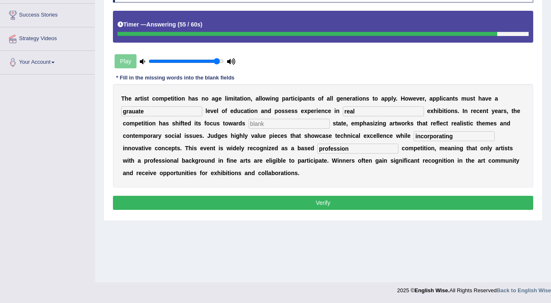
type input "grauate"
click at [235, 200] on button "Verify" at bounding box center [323, 203] width 421 height 14
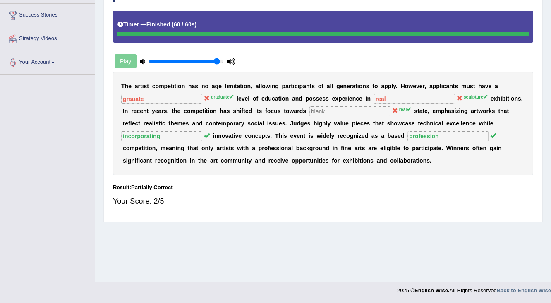
click at [382, 117] on div "T h e a r t i s t c o m p e t i t i o n h a s n o a g e l i m i t a t i o n , a…" at bounding box center [323, 123] width 421 height 103
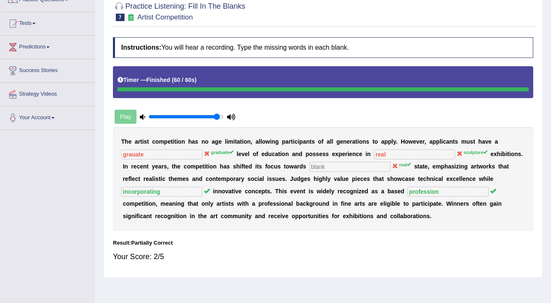
scroll to position [32, 0]
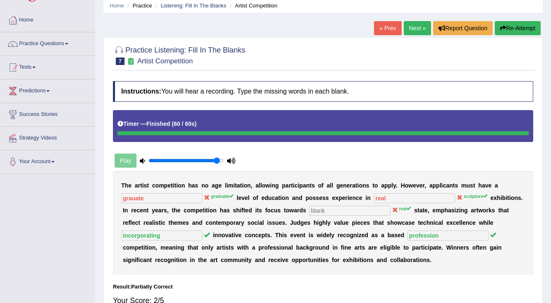
click at [531, 30] on button "Re-Attempt" at bounding box center [518, 28] width 46 height 14
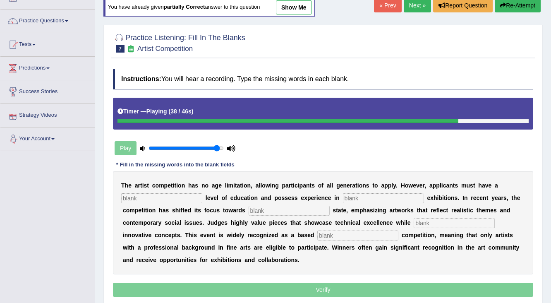
scroll to position [132, 0]
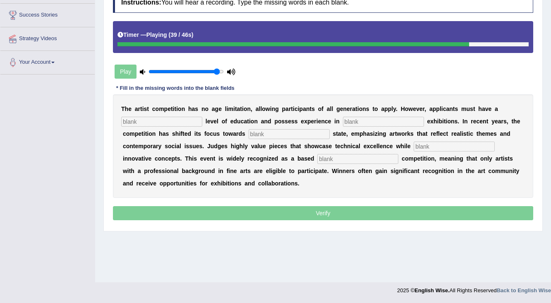
click at [343, 156] on input "text" at bounding box center [357, 159] width 81 height 10
type input "profession"
click at [416, 147] on input "text" at bounding box center [454, 147] width 81 height 10
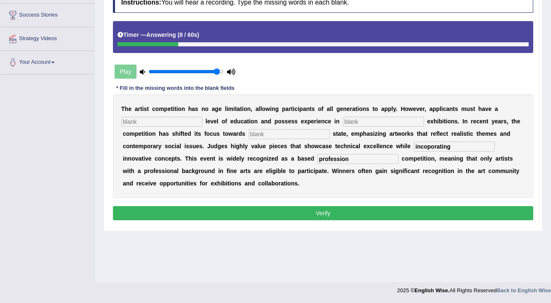
type input "incoporating"
click at [293, 130] on input "text" at bounding box center [289, 134] width 81 height 10
type input "real"
click at [346, 122] on input "text" at bounding box center [383, 122] width 81 height 10
type input "sculpture"
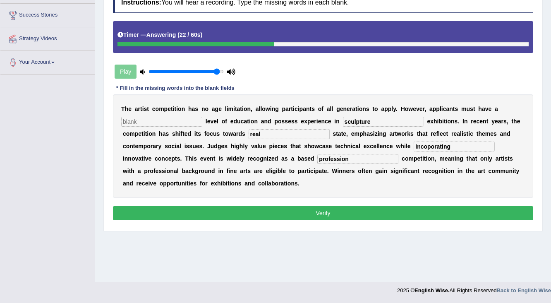
click at [157, 121] on input "text" at bounding box center [161, 122] width 81 height 10
type input "graduate"
drag, startPoint x: 190, startPoint y: 203, endPoint x: 190, endPoint y: 208, distance: 5.4
click at [190, 204] on div "Instructions: You will hear a recording. Type the missing words in each blank. …" at bounding box center [323, 107] width 425 height 238
click at [189, 209] on button "Verify" at bounding box center [323, 213] width 421 height 14
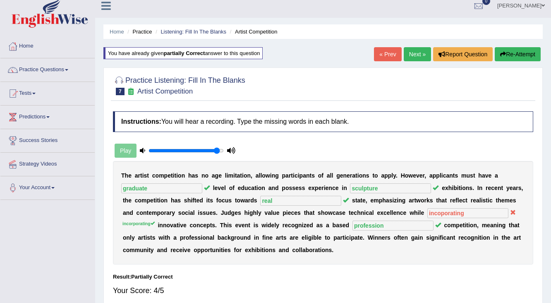
scroll to position [0, 0]
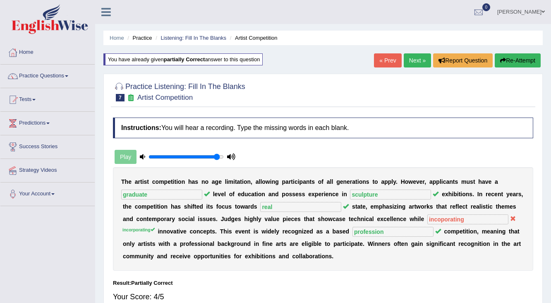
click at [420, 63] on link "Next »" at bounding box center [417, 60] width 27 height 14
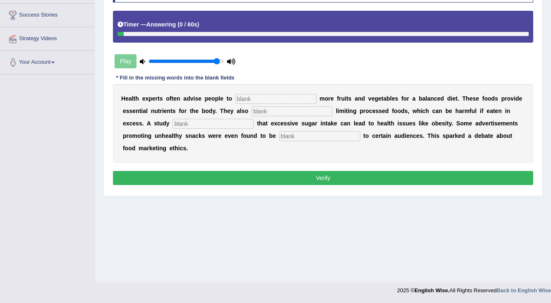
click at [305, 135] on input "text" at bounding box center [319, 136] width 81 height 10
type input "offensive"
click at [212, 119] on input "text" at bounding box center [213, 124] width 81 height 10
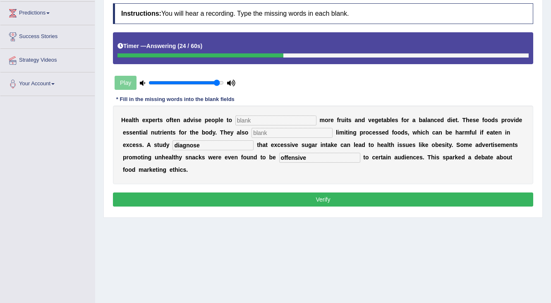
scroll to position [99, 0]
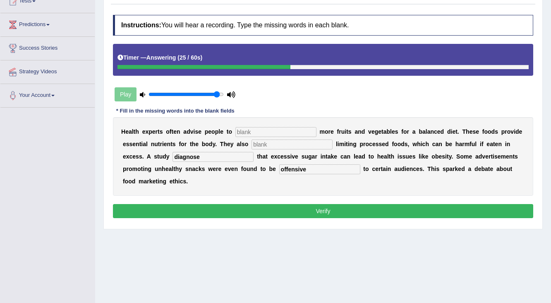
type input "diagnose"
click at [255, 132] on input "text" at bounding box center [276, 132] width 81 height 10
type input "consume"
click at [275, 204] on button "Verify" at bounding box center [323, 211] width 421 height 14
click at [280, 147] on input "text" at bounding box center [292, 144] width 81 height 10
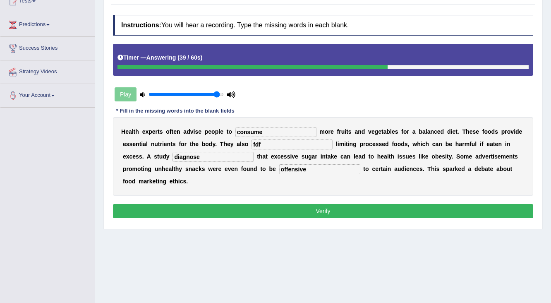
type input "fdf"
click at [303, 211] on button "Verify" at bounding box center [323, 211] width 421 height 14
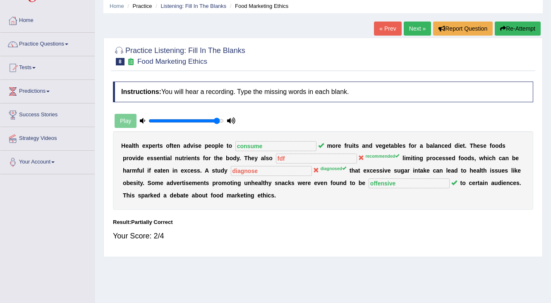
scroll to position [0, 0]
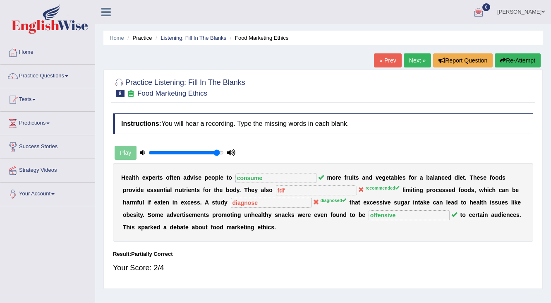
click at [500, 59] on icon "button" at bounding box center [503, 61] width 6 height 6
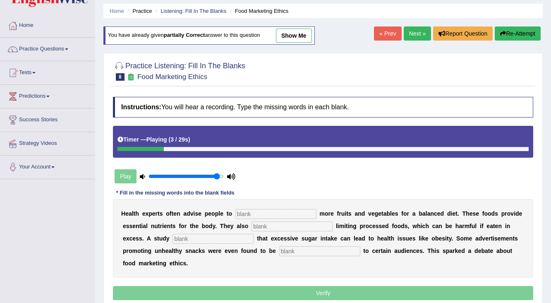
scroll to position [99, 0]
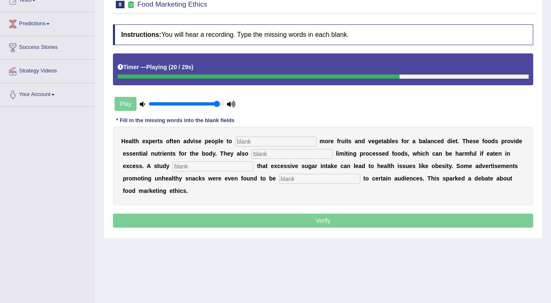
click at [256, 140] on input "text" at bounding box center [276, 142] width 81 height 10
type input "consume"
click at [257, 154] on input "text" at bounding box center [292, 154] width 81 height 10
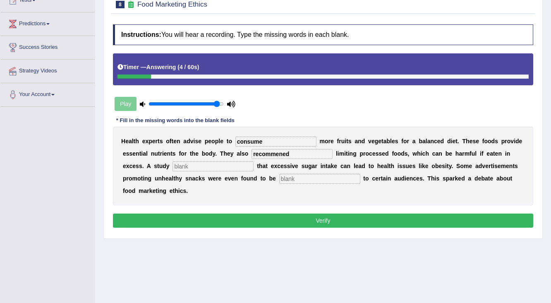
type input "recommened"
click at [220, 164] on input "text" at bounding box center [213, 166] width 81 height 10
type input "diagnosed"
click at [281, 174] on input "text" at bounding box center [319, 179] width 81 height 10
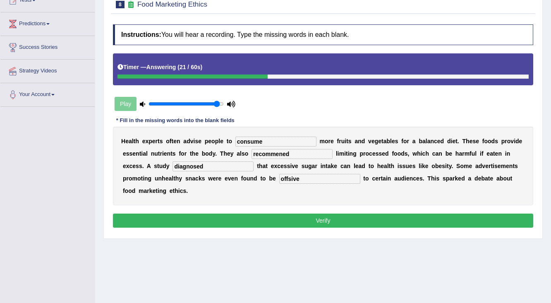
type input "offsive"
click at [312, 217] on button "Verify" at bounding box center [323, 221] width 421 height 14
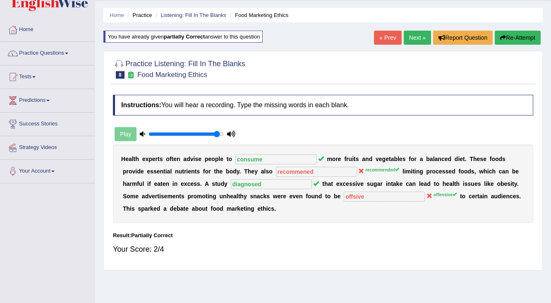
scroll to position [0, 0]
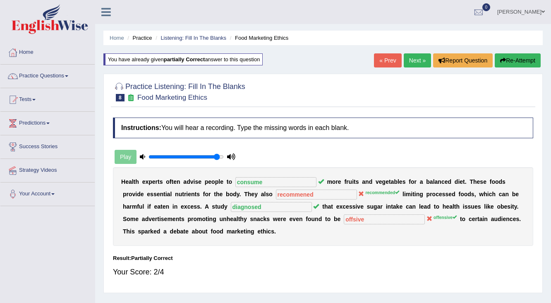
click at [505, 56] on button "Re-Attempt" at bounding box center [518, 60] width 46 height 14
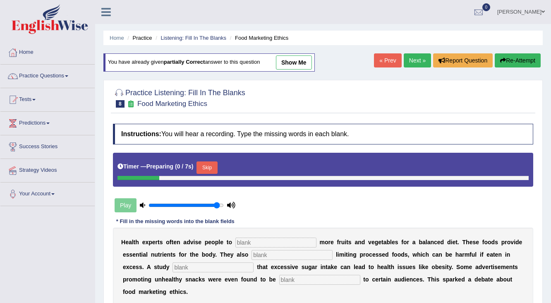
scroll to position [132, 0]
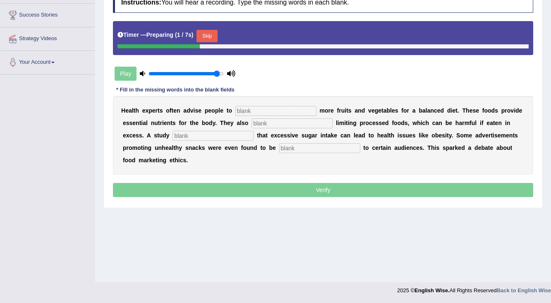
click at [274, 108] on input "text" at bounding box center [276, 111] width 81 height 10
type input "consume"
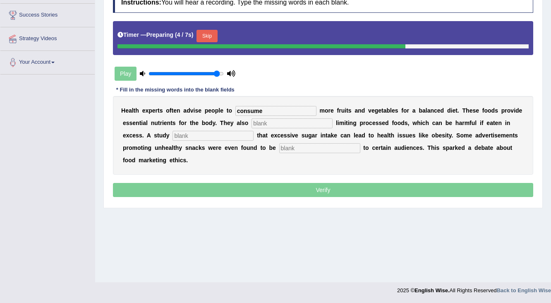
click at [275, 121] on input "text" at bounding box center [292, 123] width 81 height 10
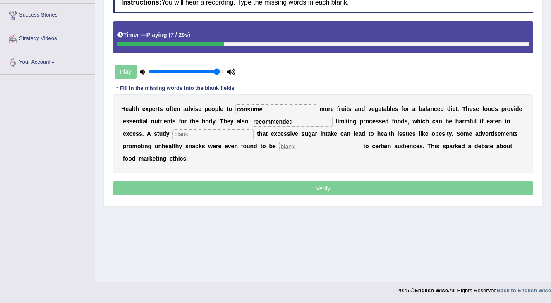
type input "recommended"
click at [214, 132] on input "text" at bounding box center [213, 134] width 81 height 10
type input "diagnosed"
click at [339, 142] on input "text" at bounding box center [319, 147] width 81 height 10
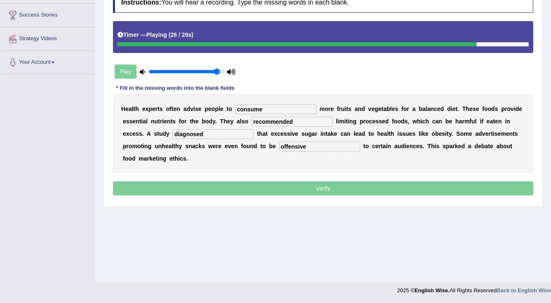
type input "offensive"
click at [321, 185] on p "Verify" at bounding box center [323, 188] width 421 height 14
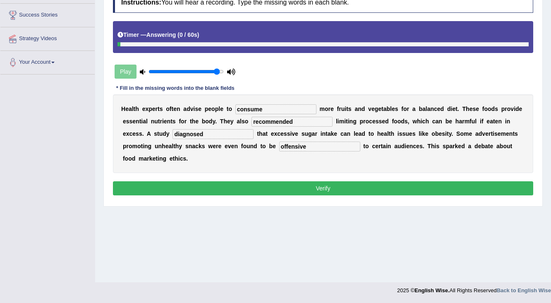
click at [343, 187] on button "Verify" at bounding box center [323, 188] width 421 height 14
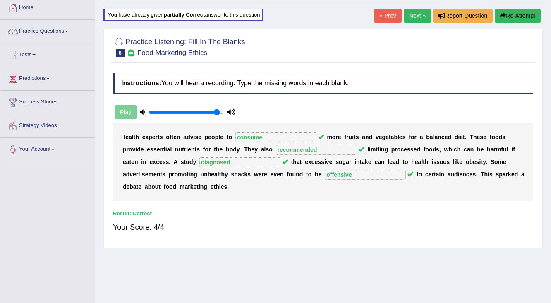
scroll to position [32, 0]
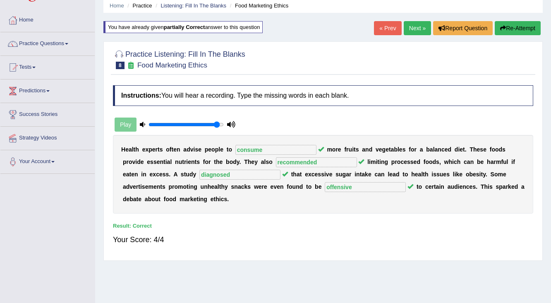
click at [416, 29] on link "Next »" at bounding box center [417, 28] width 27 height 14
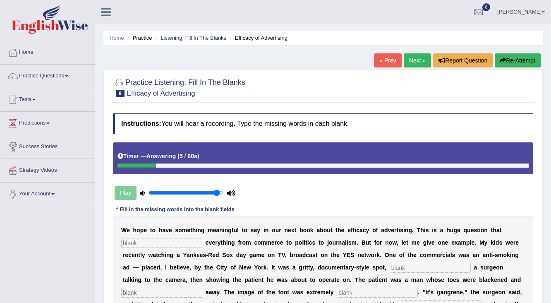
click at [508, 63] on button "Re-Attempt" at bounding box center [518, 60] width 46 height 14
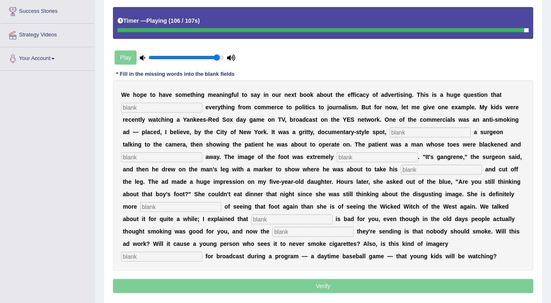
scroll to position [162, 0]
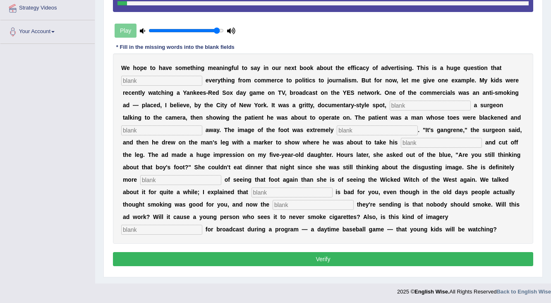
click at [195, 227] on input "text" at bounding box center [161, 230] width 81 height 10
type input "appropate"
click at [281, 205] on input "text" at bounding box center [313, 205] width 81 height 10
type input "message"
click at [275, 189] on input "text" at bounding box center [292, 193] width 81 height 10
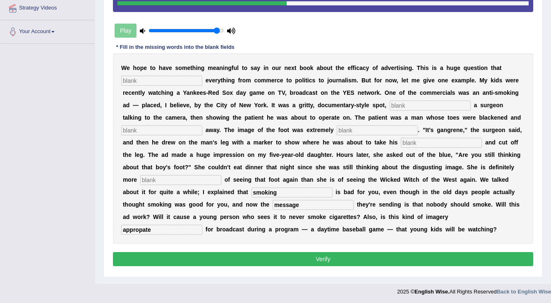
type input "smoking"
click at [189, 181] on input "text" at bounding box center [180, 180] width 81 height 10
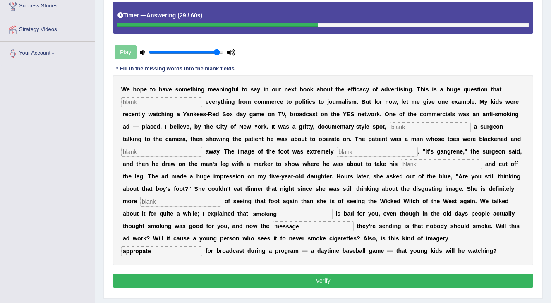
scroll to position [129, 0]
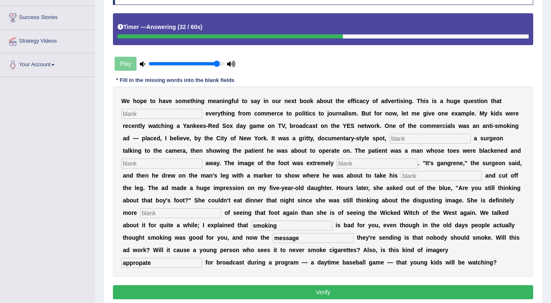
click at [180, 113] on input "text" at bounding box center [161, 114] width 81 height 10
type input "impact"
click at [400, 131] on div "W e h o p e t o h a v e s o m e t h i n g m e a n i n g f u l t o s a y i n o u…" at bounding box center [323, 182] width 421 height 190
click at [400, 138] on input "text" at bounding box center [430, 139] width 81 height 10
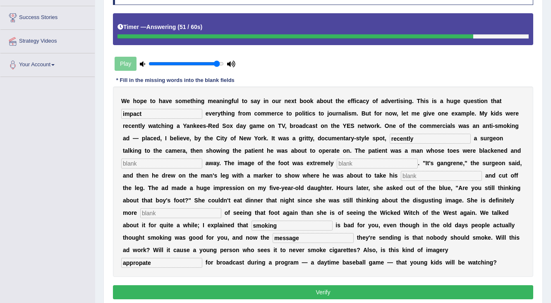
type input "recently"
click at [139, 159] on input "text" at bounding box center [161, 164] width 81 height 10
type input "featuring"
click at [351, 163] on input "text" at bounding box center [377, 164] width 81 height 10
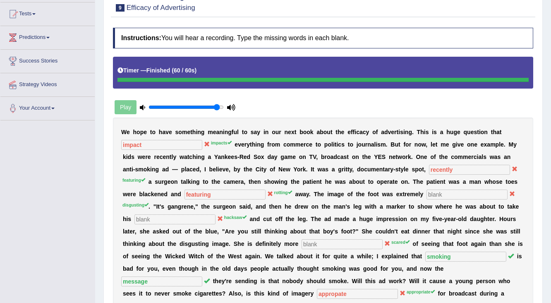
scroll to position [0, 0]
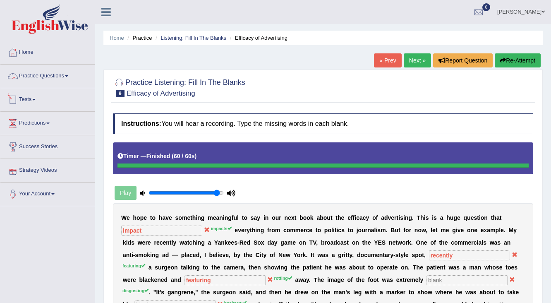
click at [45, 71] on link "Practice Questions" at bounding box center [47, 75] width 94 height 21
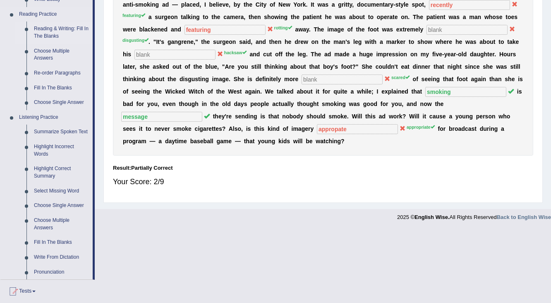
scroll to position [345, 0]
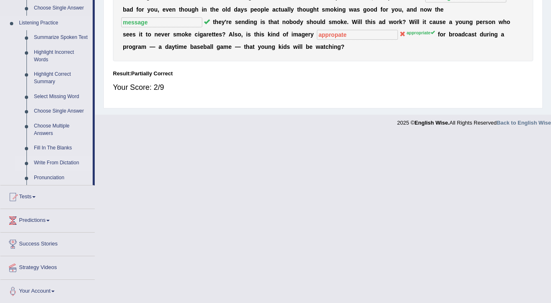
click at [70, 161] on link "Write From Dictation" at bounding box center [61, 163] width 63 height 15
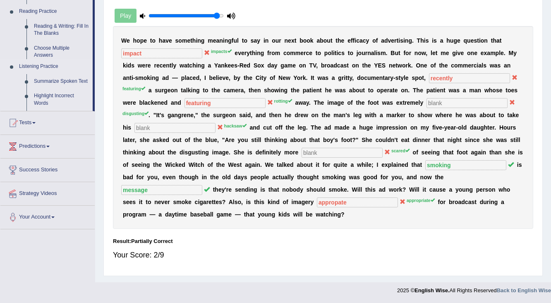
scroll to position [176, 0]
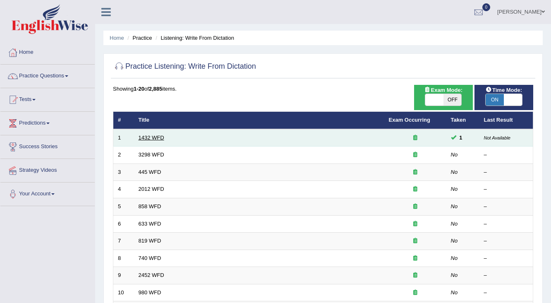
click at [147, 137] on link "1432 WFD" at bounding box center [152, 138] width 26 height 6
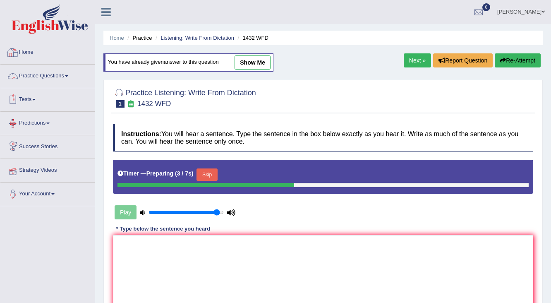
click at [43, 73] on link "Practice Questions" at bounding box center [47, 75] width 94 height 21
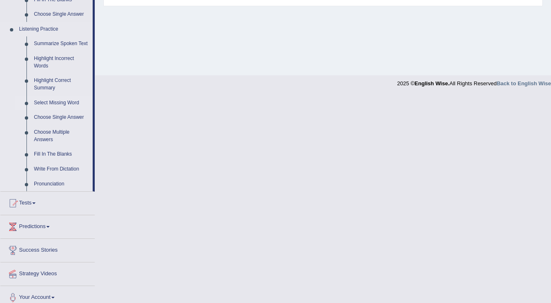
scroll to position [345, 0]
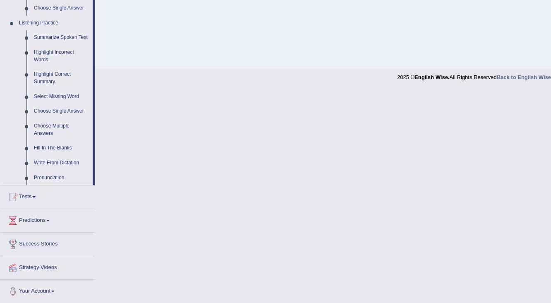
click at [67, 39] on link "Summarize Spoken Text" at bounding box center [61, 37] width 63 height 15
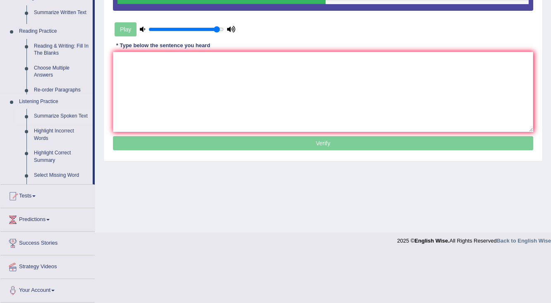
scroll to position [132, 0]
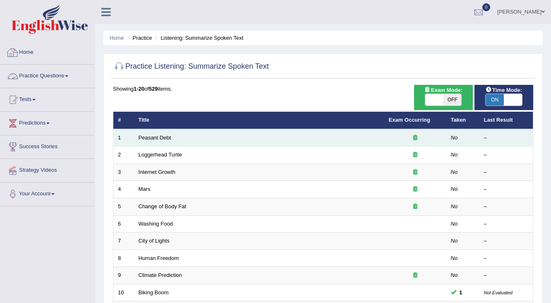
click at [146, 133] on td "Peasant Debt" at bounding box center [259, 137] width 250 height 17
click at [146, 138] on link "Peasant Debt" at bounding box center [155, 138] width 33 height 6
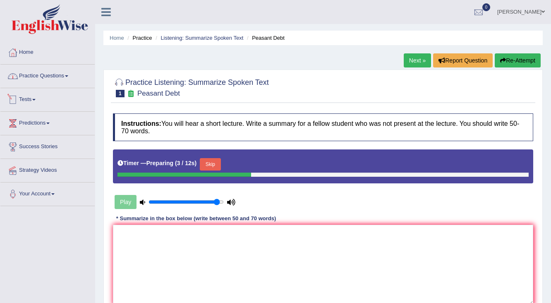
click at [36, 79] on link "Practice Questions" at bounding box center [47, 75] width 94 height 21
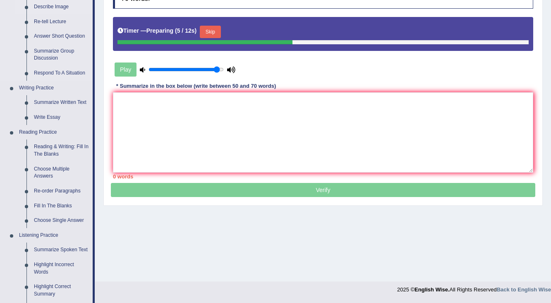
scroll to position [265, 0]
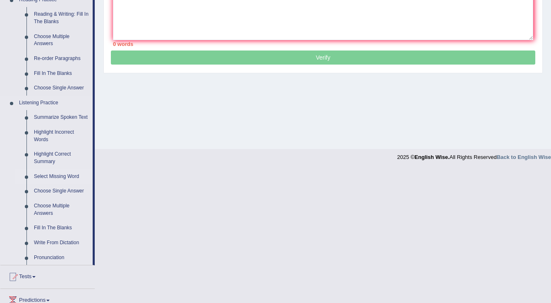
click at [48, 177] on link "Select Missing Word" at bounding box center [61, 176] width 63 height 15
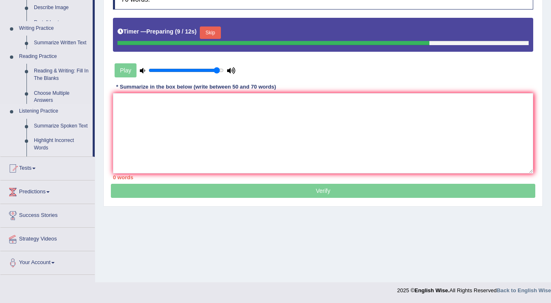
scroll to position [132, 0]
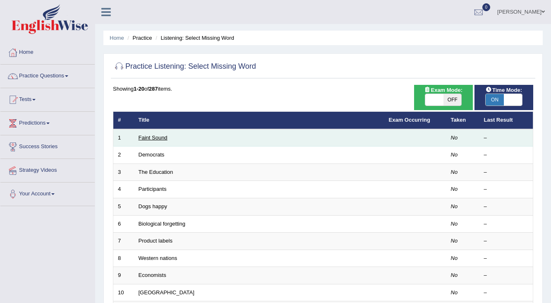
click at [149, 136] on link "Faint Sound" at bounding box center [153, 138] width 29 height 6
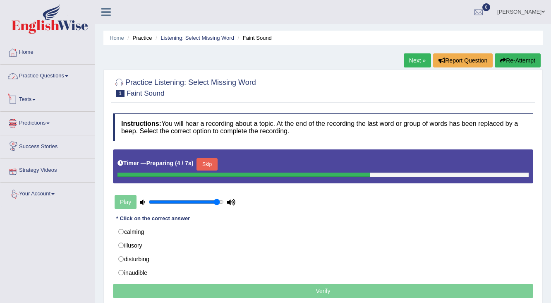
click at [45, 82] on link "Practice Questions" at bounding box center [47, 75] width 94 height 21
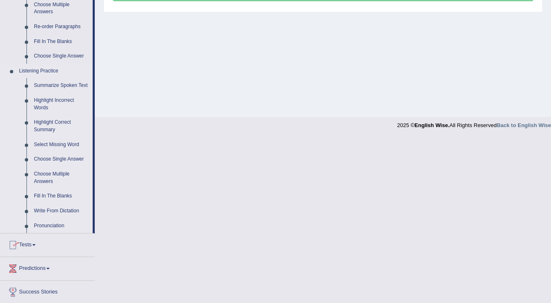
scroll to position [297, 0]
click at [57, 100] on link "Highlight Incorrect Words" at bounding box center [61, 104] width 63 height 22
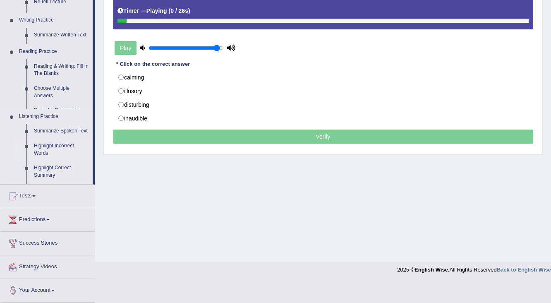
scroll to position [132, 0]
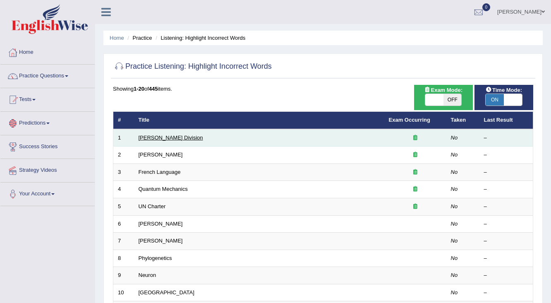
click at [164, 137] on link "[PERSON_NAME] Division" at bounding box center [171, 138] width 65 height 6
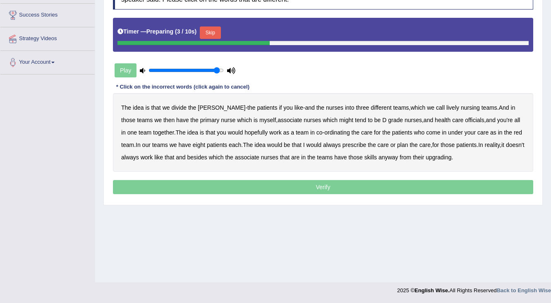
click at [215, 32] on button "Skip" at bounding box center [210, 32] width 21 height 12
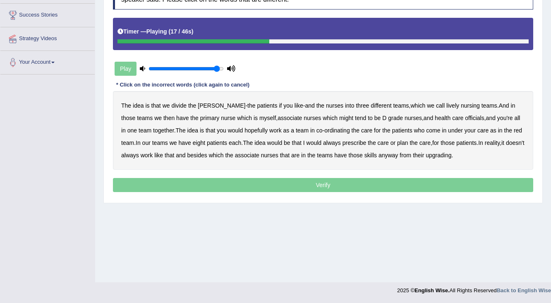
click at [339, 118] on b "might" at bounding box center [346, 118] width 14 height 7
click at [448, 129] on b "under" at bounding box center [455, 130] width 15 height 7
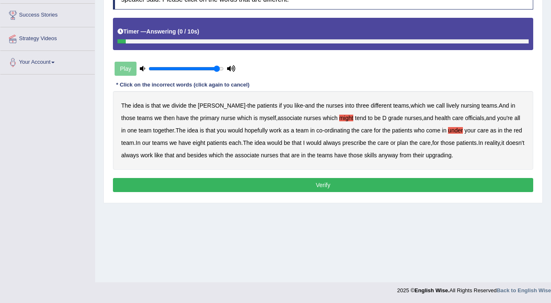
click at [440, 152] on b "upgrading" at bounding box center [439, 155] width 26 height 7
click at [375, 184] on button "Verify" at bounding box center [323, 185] width 421 height 14
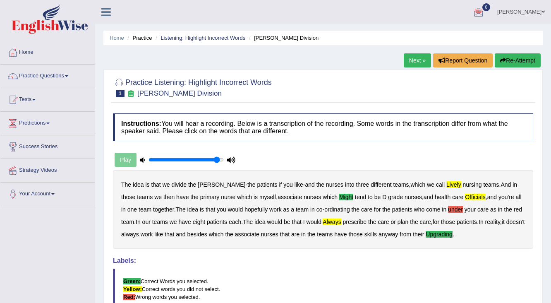
click at [405, 60] on link "Next »" at bounding box center [417, 60] width 27 height 14
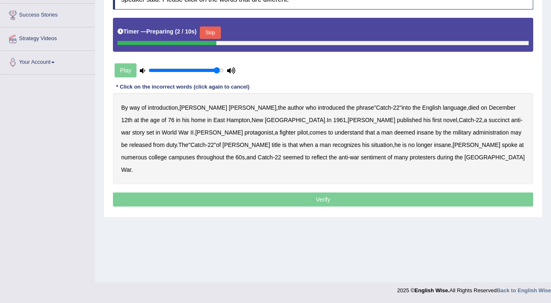
drag, startPoint x: 215, startPoint y: 30, endPoint x: 207, endPoint y: 34, distance: 9.1
click at [214, 31] on button "Skip" at bounding box center [210, 32] width 21 height 12
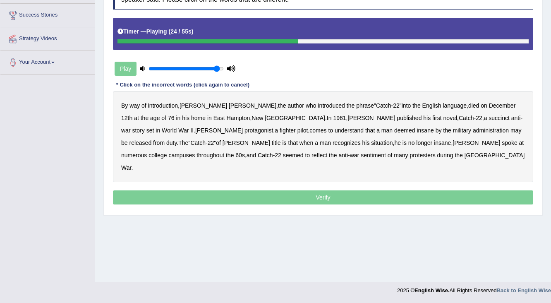
click at [489, 118] on b "succinct" at bounding box center [499, 118] width 21 height 7
click at [473, 127] on b "administration" at bounding box center [491, 130] width 36 height 7
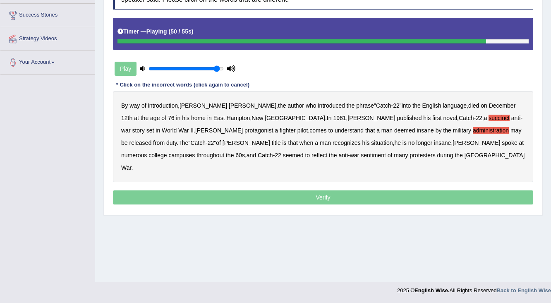
click at [312, 154] on b "reflect" at bounding box center [320, 155] width 16 height 7
click at [244, 190] on p "Verify" at bounding box center [323, 197] width 421 height 14
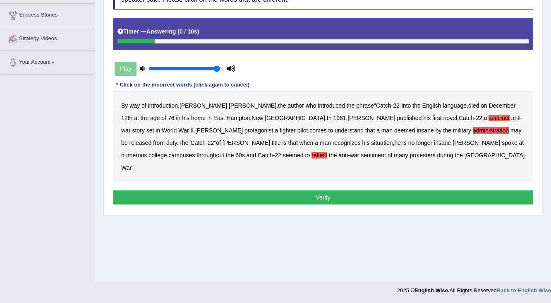
click at [244, 190] on button "Verify" at bounding box center [323, 197] width 421 height 14
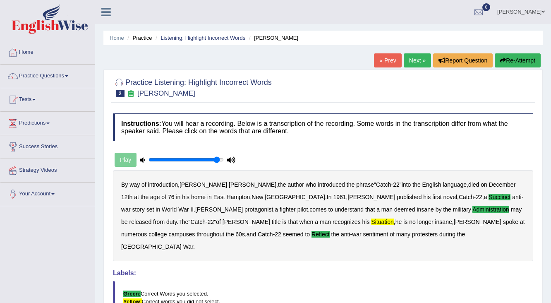
click at [514, 11] on link "Mohammed Hakeem baba" at bounding box center [521, 11] width 60 height 22
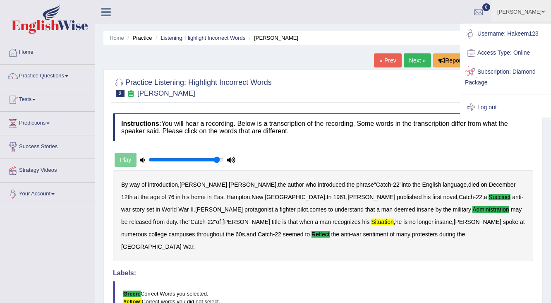
click at [498, 108] on link "Log out" at bounding box center [505, 107] width 89 height 19
